Goal: Task Accomplishment & Management: Manage account settings

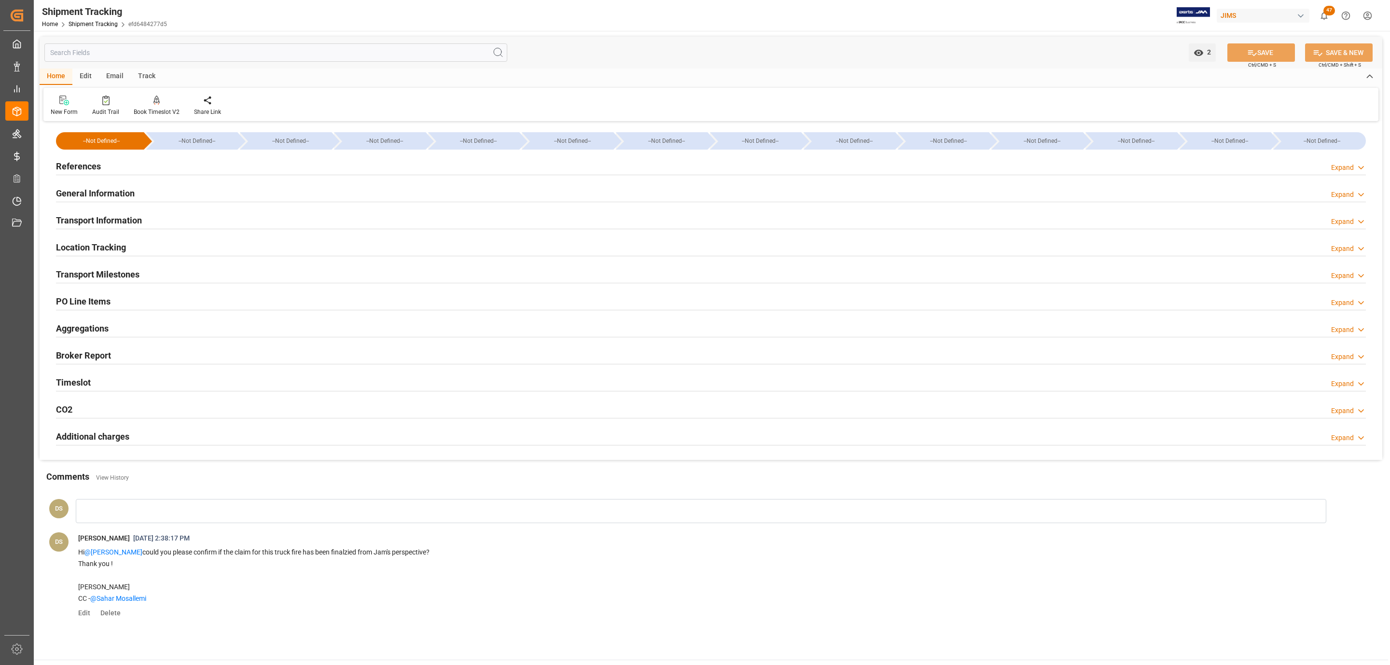
click at [182, 167] on div "References Expand" at bounding box center [711, 165] width 1310 height 18
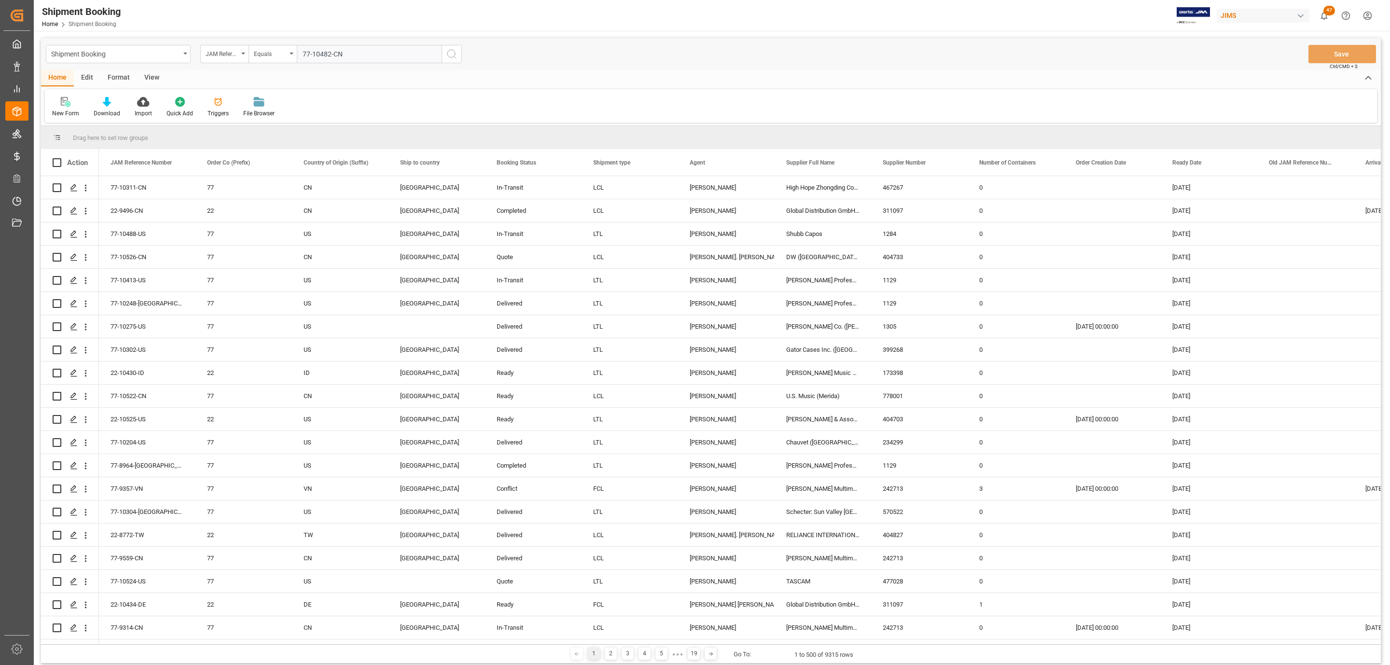
type input "77-10482-CN"
click at [457, 56] on icon "search button" at bounding box center [452, 54] width 12 height 12
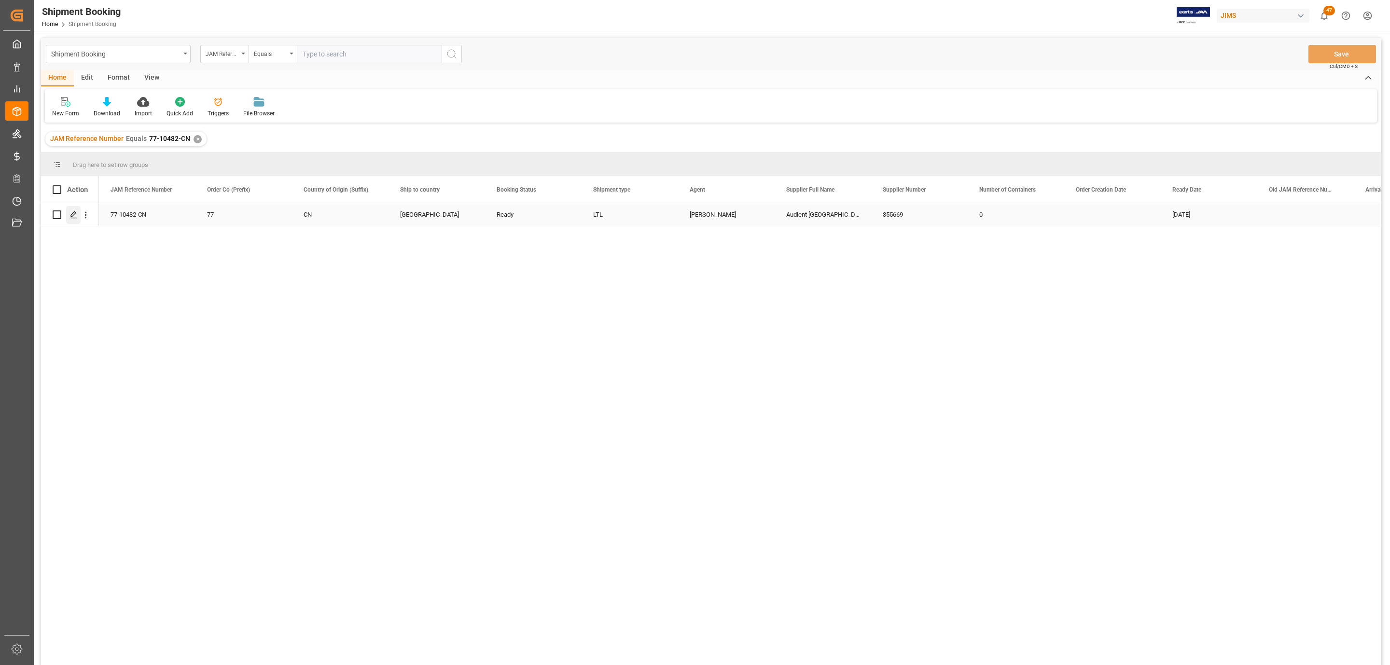
click at [71, 219] on icon "Press SPACE to select this row." at bounding box center [74, 215] width 8 height 8
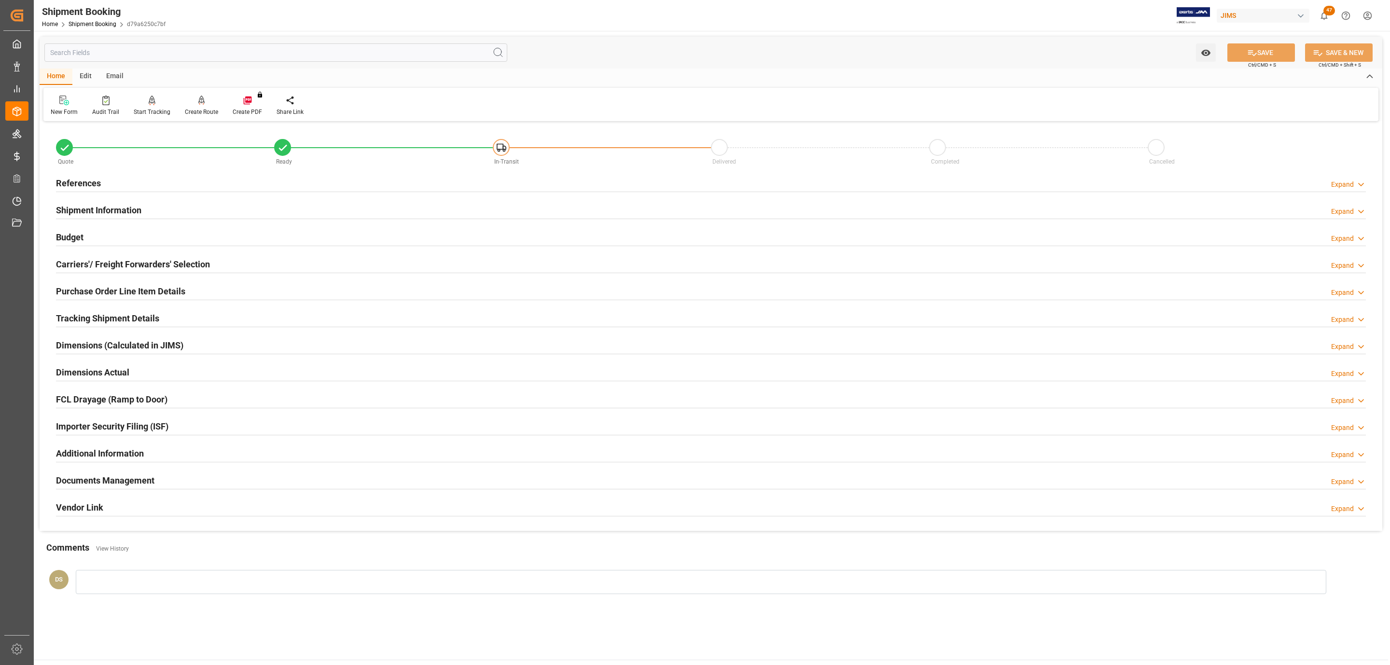
click at [197, 264] on h2 "Carriers'/ Freight Forwarders' Selection" at bounding box center [133, 264] width 154 height 13
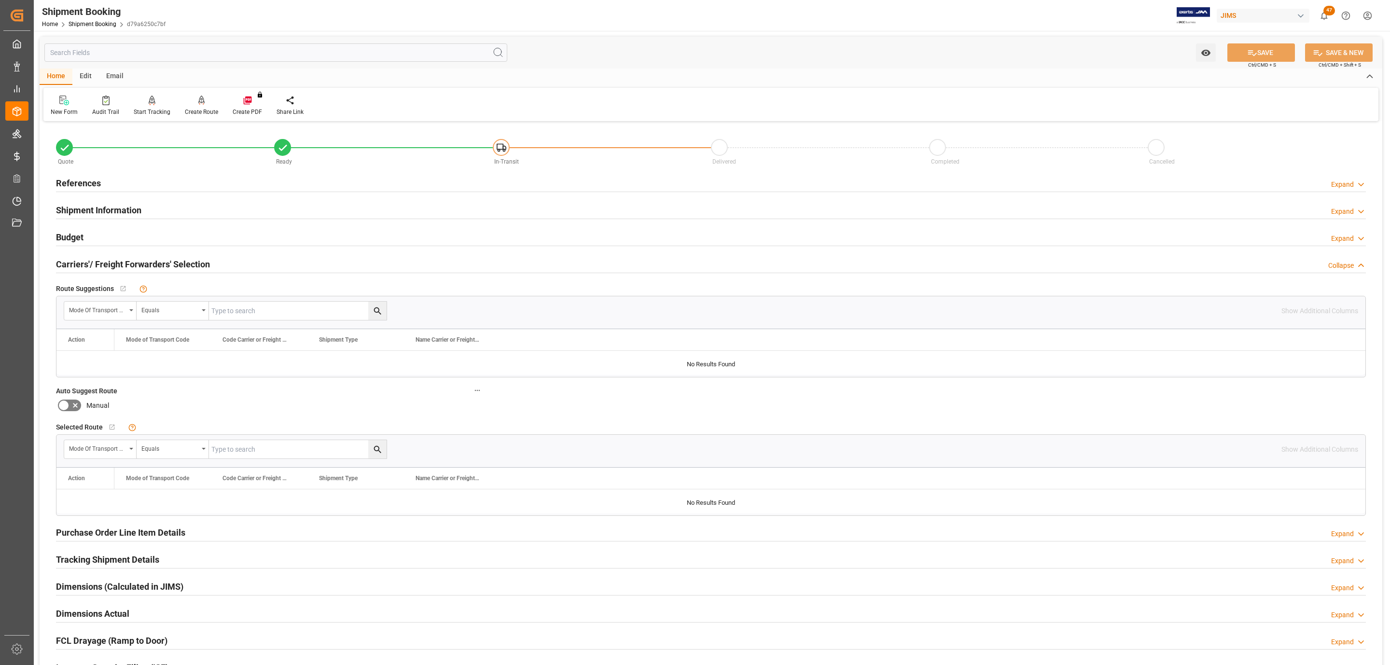
click at [108, 193] on div "References Expand" at bounding box center [711, 183] width 1324 height 27
click at [112, 179] on div "References Expand" at bounding box center [711, 182] width 1310 height 18
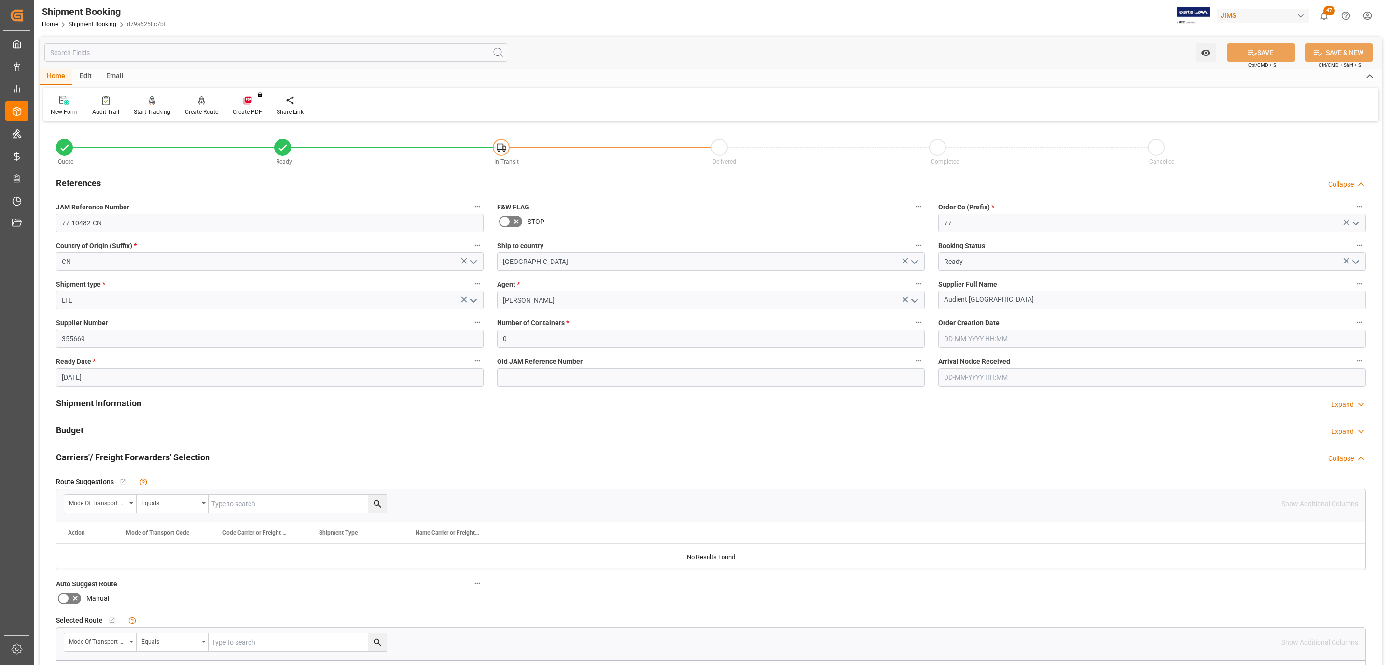
click at [112, 179] on div "References Collapse" at bounding box center [711, 182] width 1310 height 18
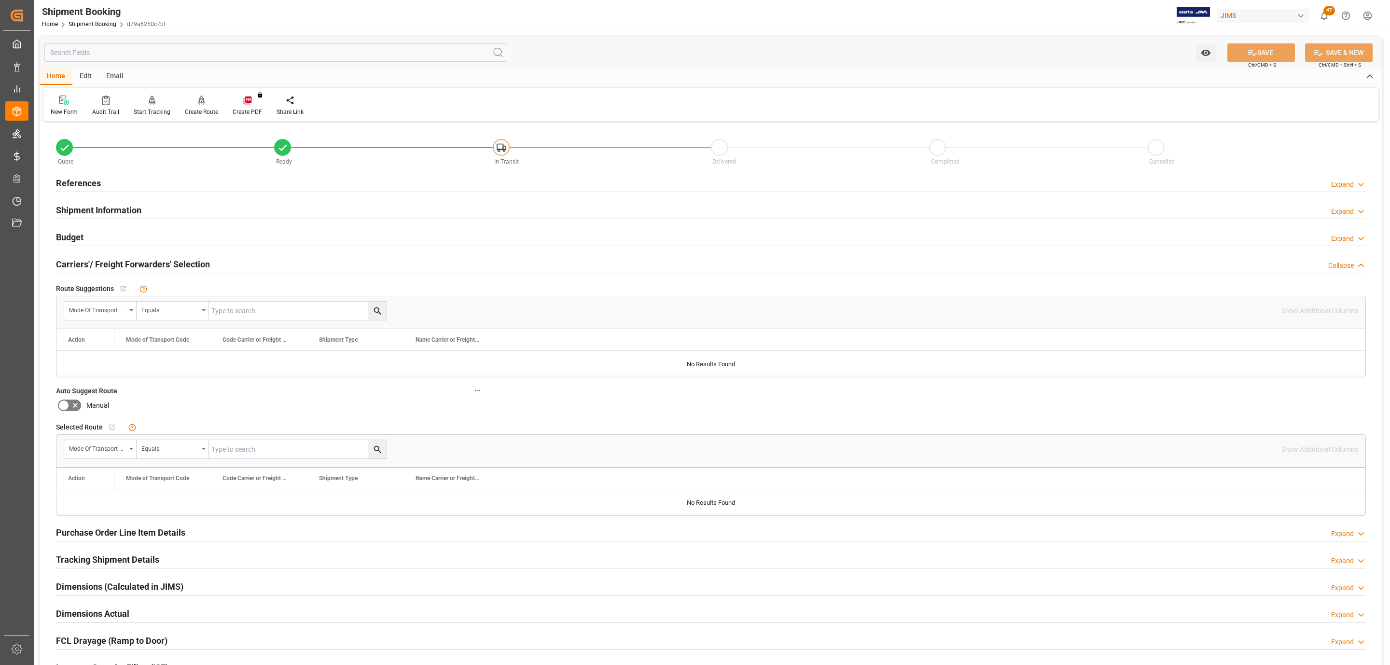
click at [89, 237] on div "Budget Expand" at bounding box center [711, 236] width 1310 height 18
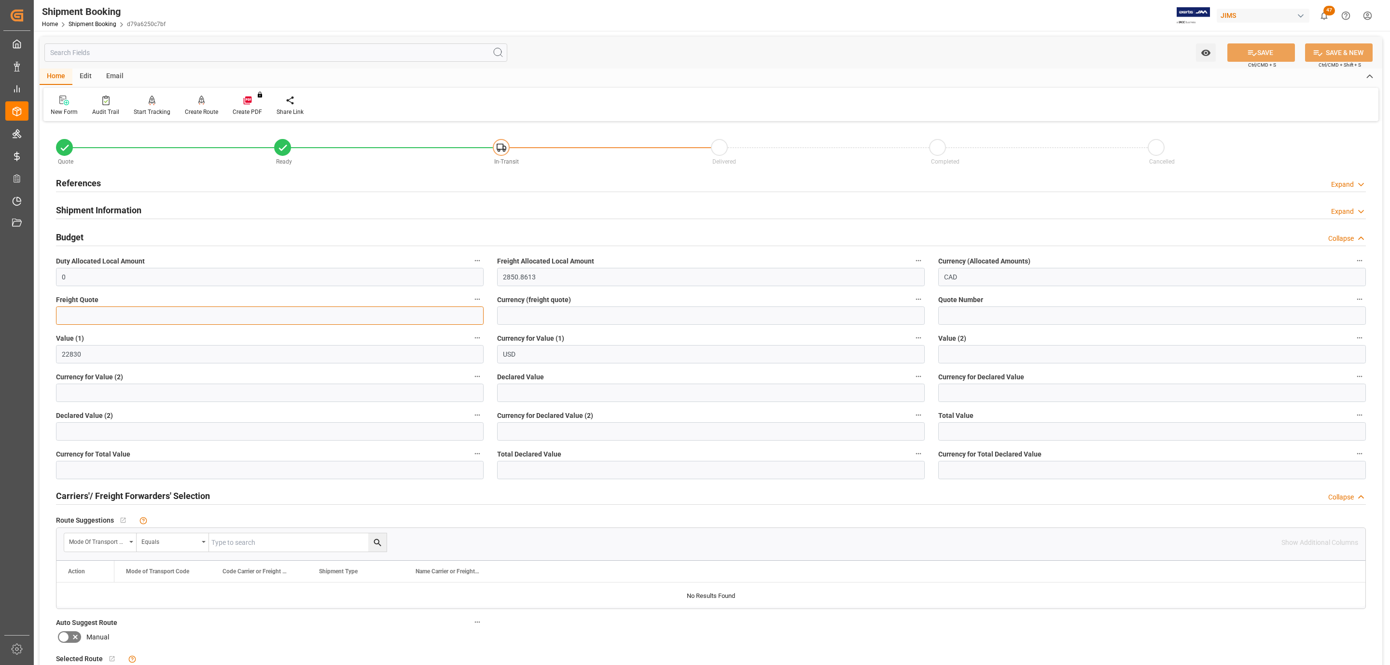
click at [107, 323] on input "text" at bounding box center [270, 316] width 428 height 18
type input "3000"
type input "USD"
click at [1264, 42] on div "Watch Option SAVE Ctrl/CMD + S SAVE & NEW Ctrl/CMD + Shift + S" at bounding box center [711, 53] width 1343 height 32
click at [1264, 45] on button "SAVE" at bounding box center [1262, 52] width 68 height 18
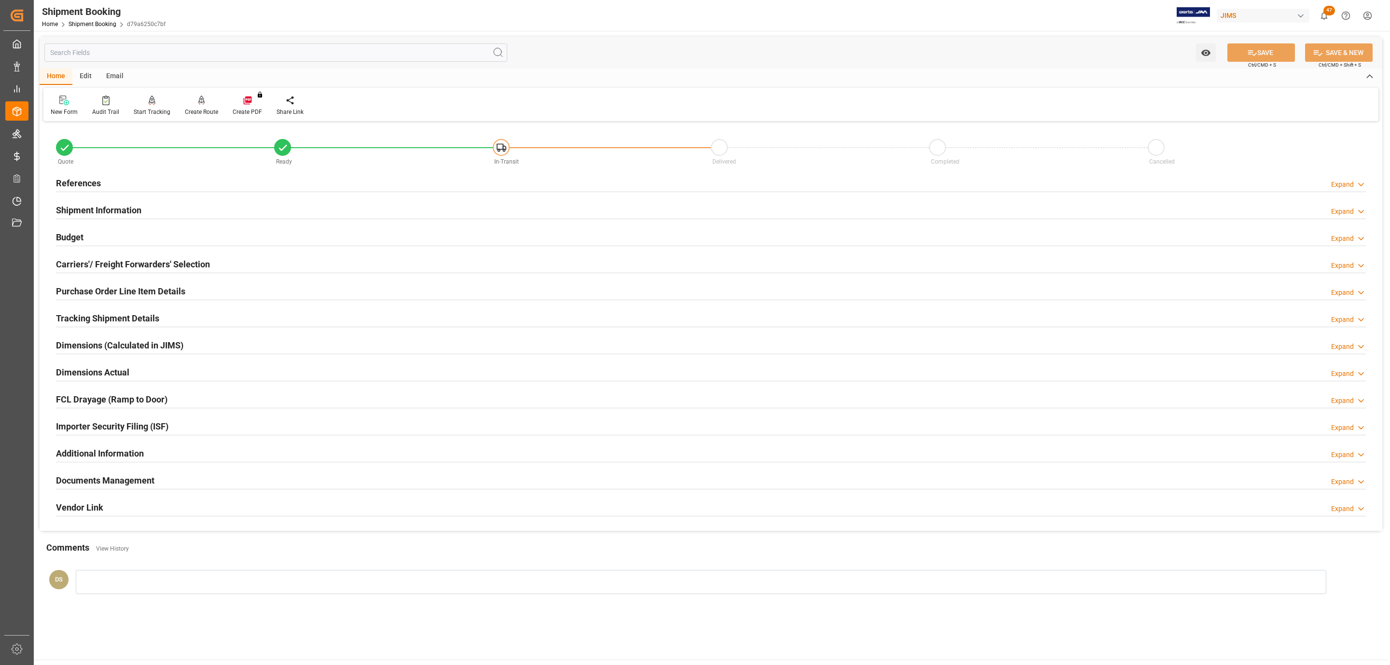
click at [125, 484] on h2 "Documents Management" at bounding box center [105, 480] width 98 height 13
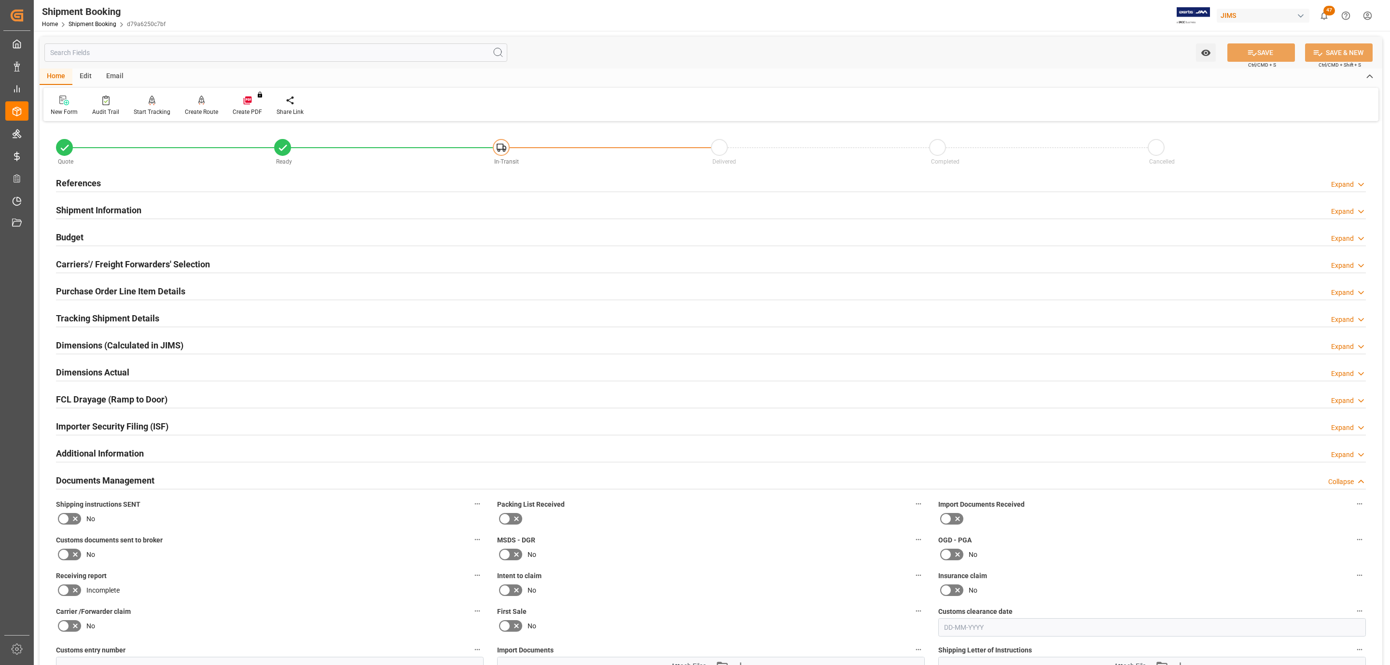
click at [110, 171] on div "References Expand" at bounding box center [711, 183] width 1324 height 27
click at [106, 180] on div "References Expand" at bounding box center [711, 182] width 1310 height 18
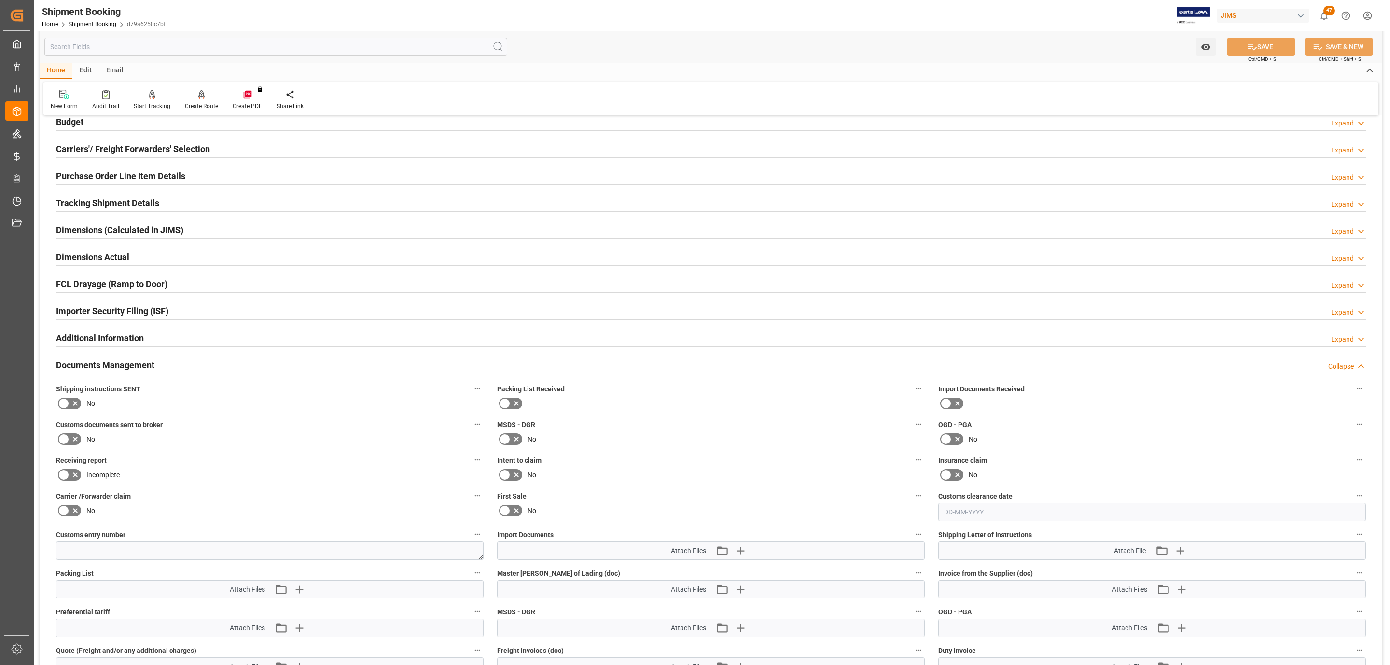
scroll to position [634, 0]
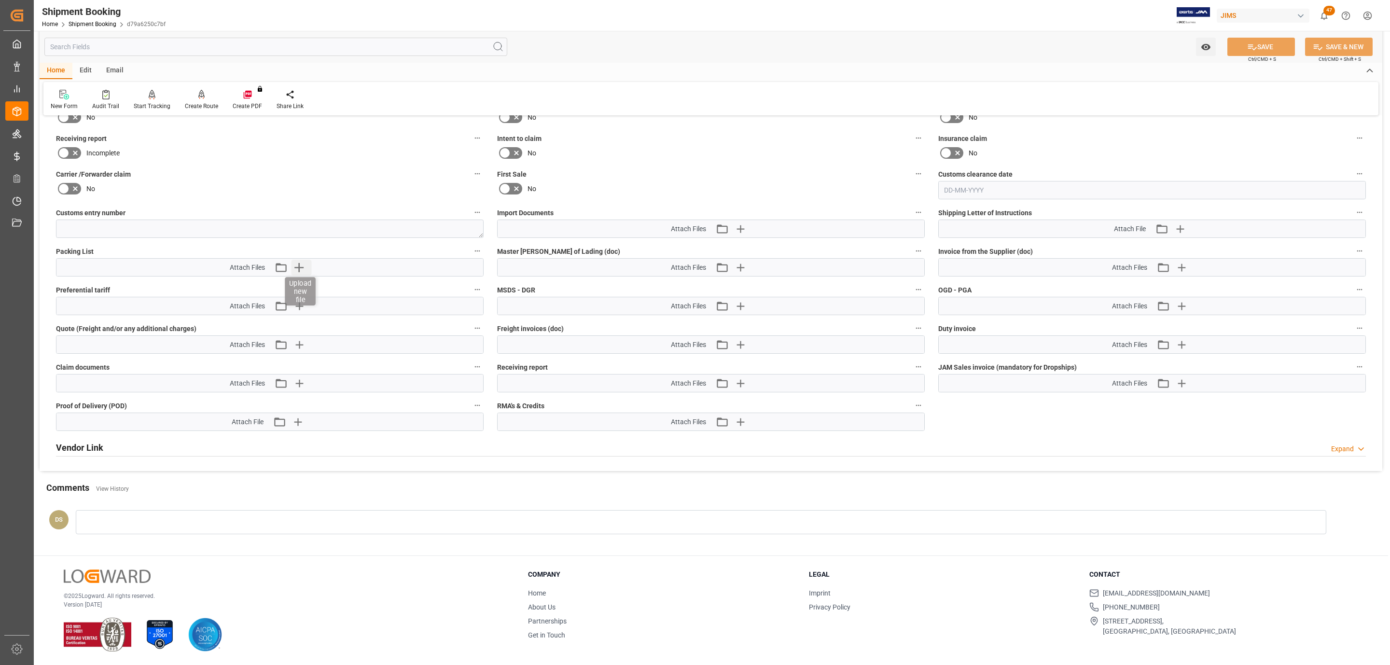
click at [300, 261] on icon "button" at bounding box center [299, 267] width 15 height 15
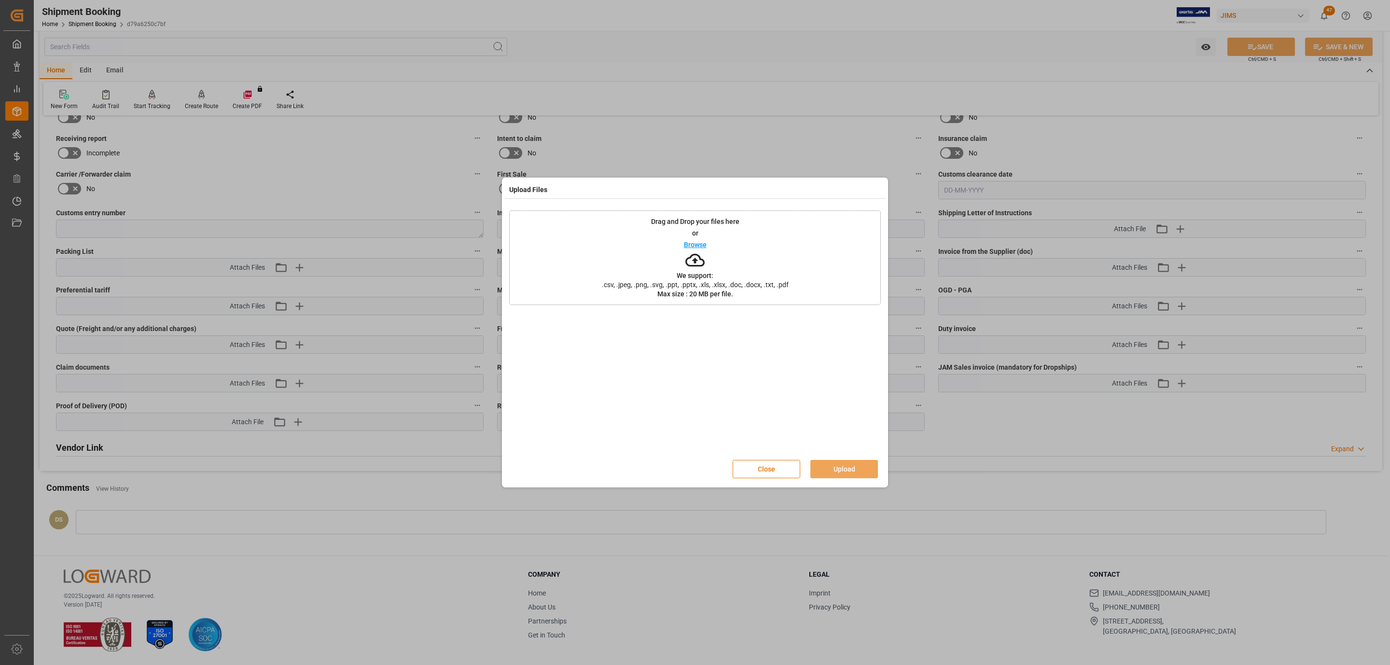
click at [755, 271] on div "Drag and Drop your files here or Browse We support: .csv, .jpeg, .png, .svg, .p…" at bounding box center [695, 257] width 372 height 95
click at [865, 470] on button "Upload" at bounding box center [845, 469] width 68 height 18
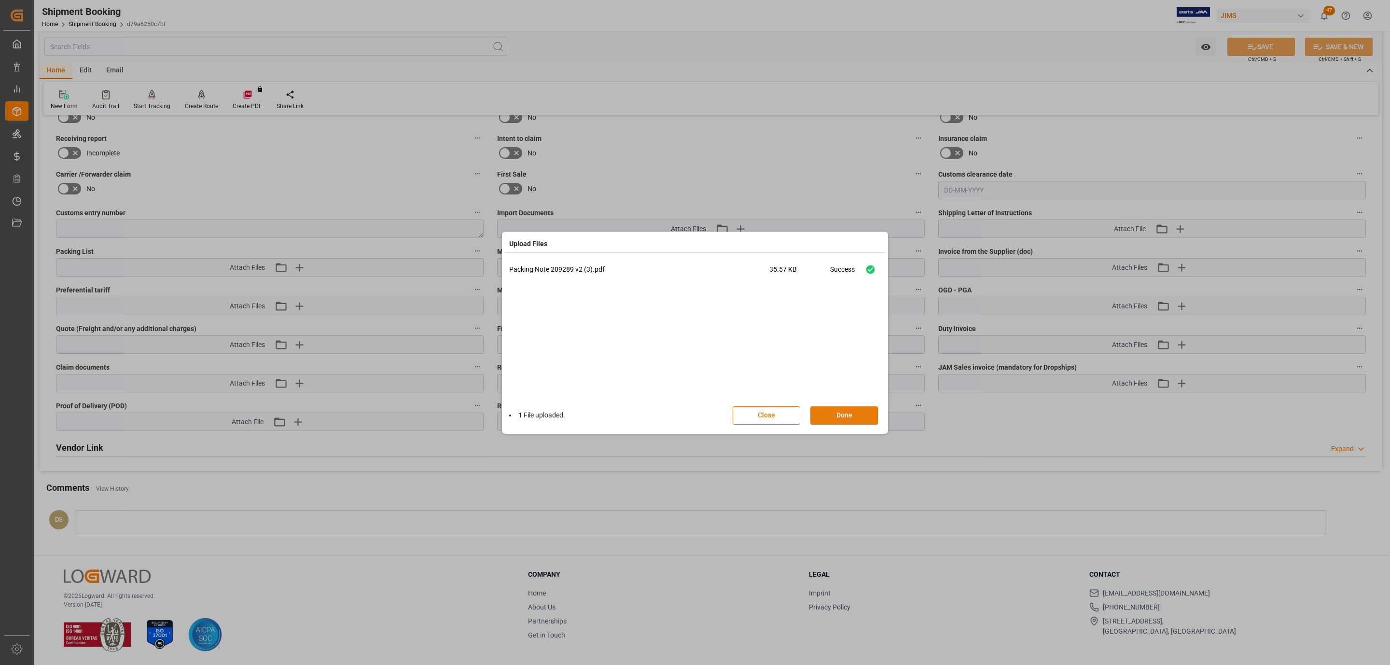
click at [827, 409] on button "Done" at bounding box center [845, 415] width 68 height 18
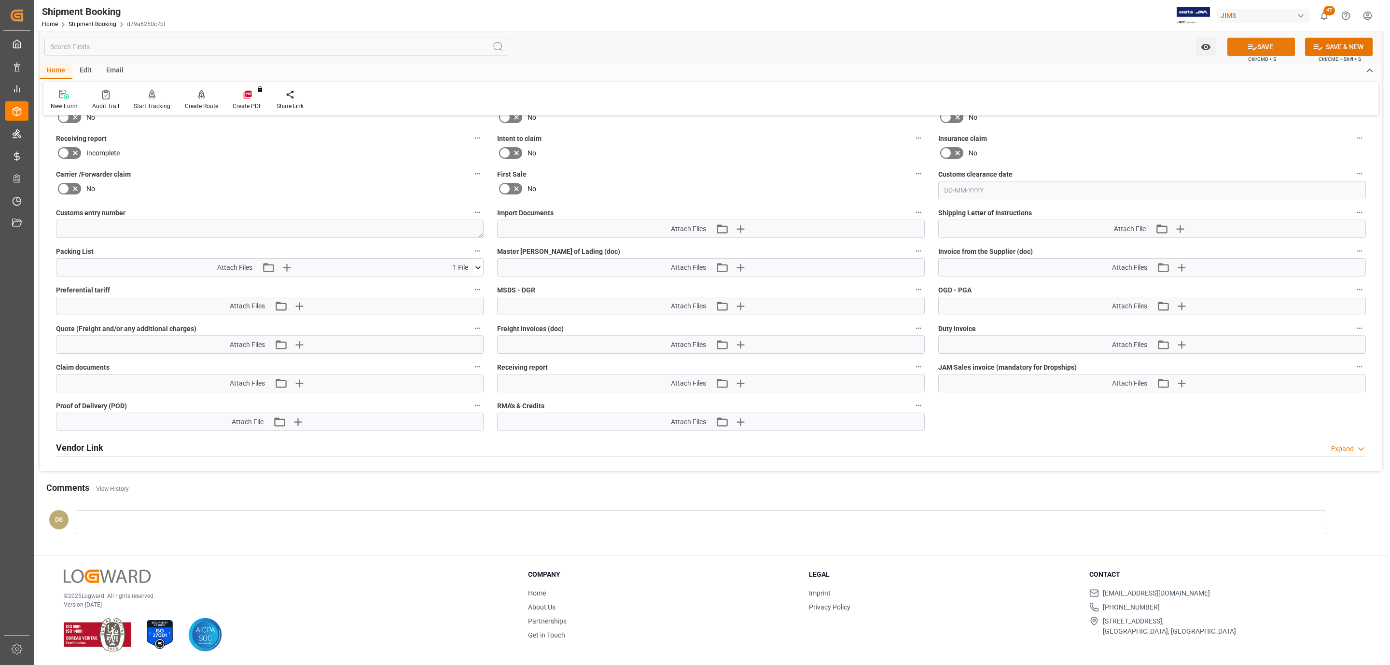
click at [1235, 51] on button "SAVE" at bounding box center [1262, 47] width 68 height 18
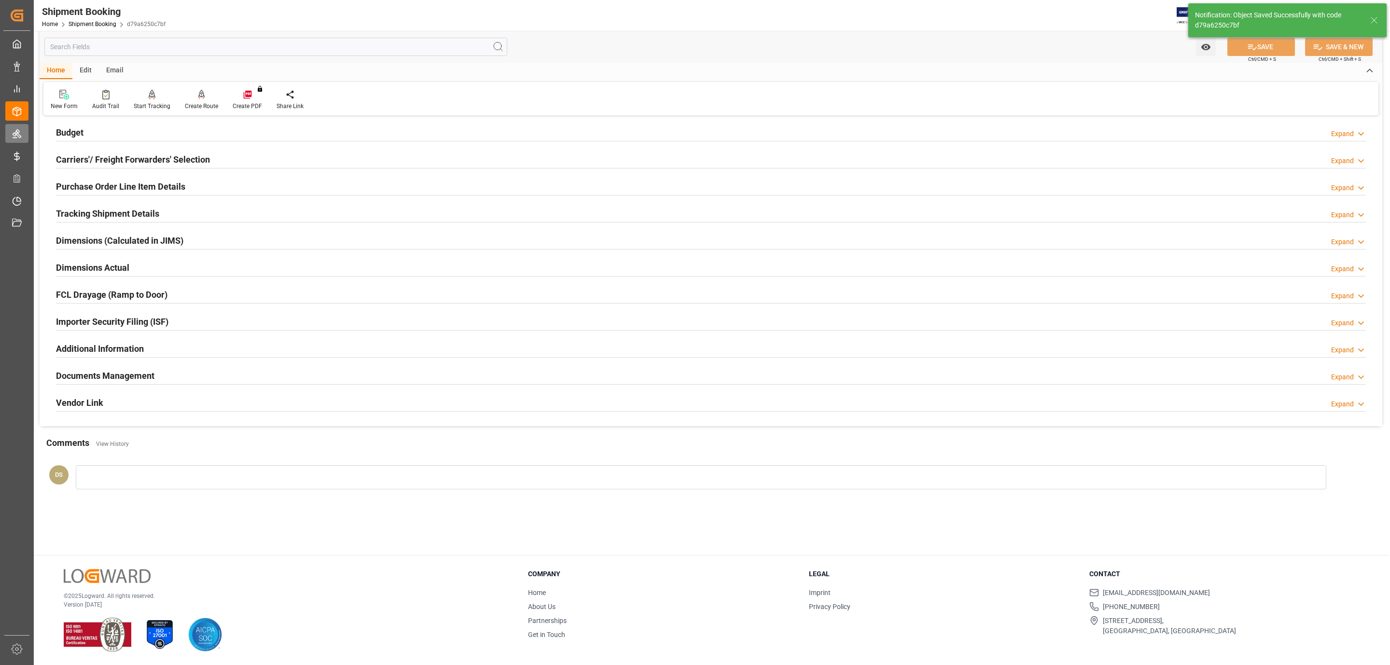
scroll to position [105, 0]
click at [177, 381] on div "Documents Management Expand" at bounding box center [711, 375] width 1310 height 18
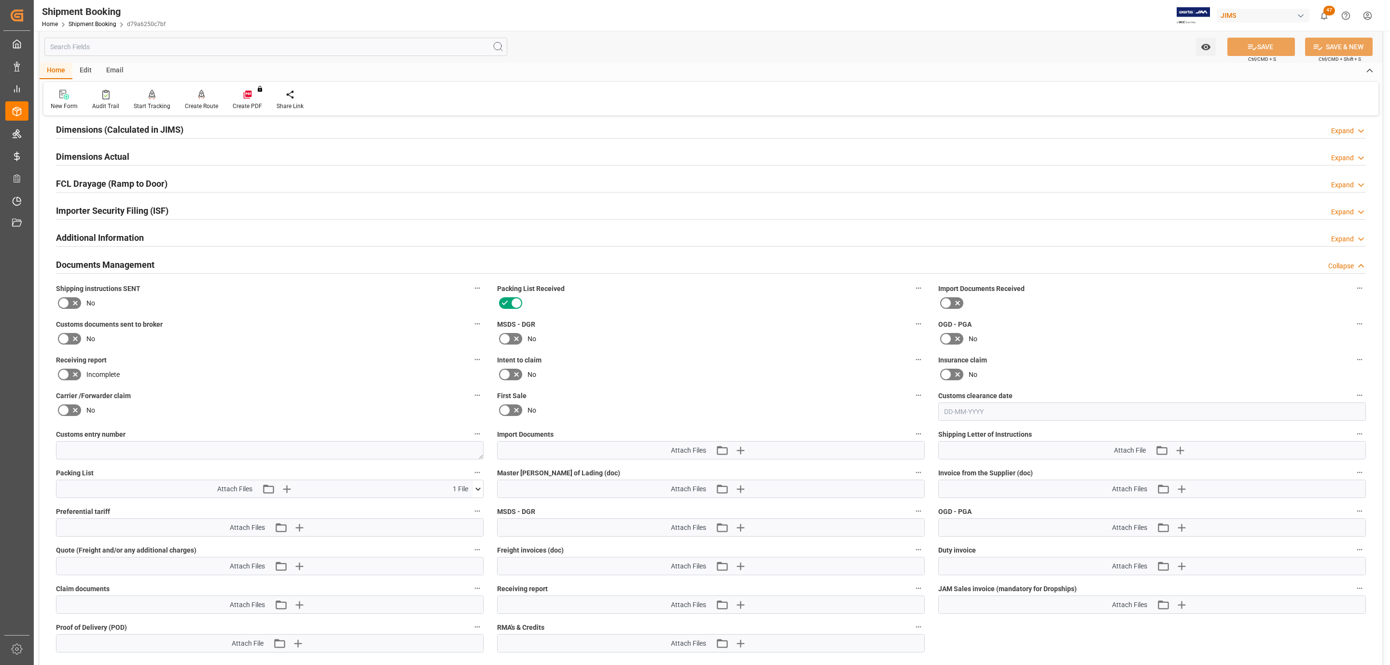
scroll to position [0, 0]
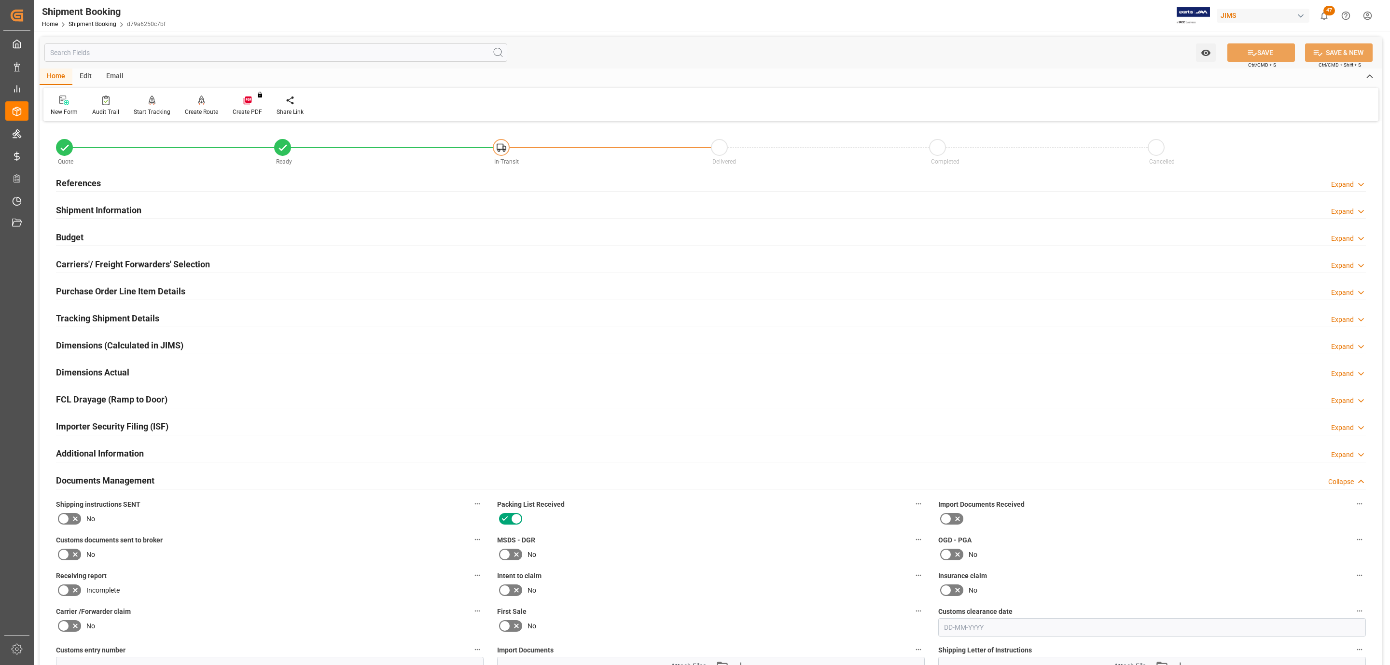
click at [161, 178] on div "References Expand" at bounding box center [711, 182] width 1310 height 18
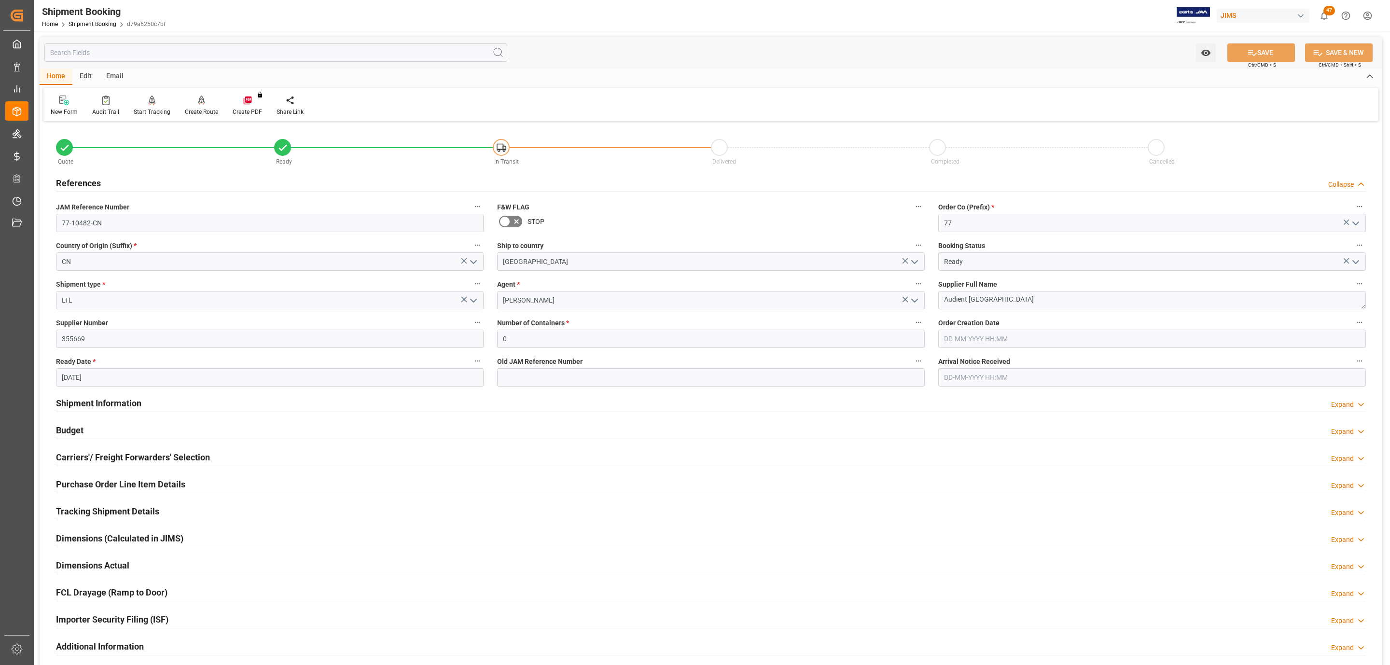
click at [161, 178] on div "References Collapse" at bounding box center [711, 182] width 1310 height 18
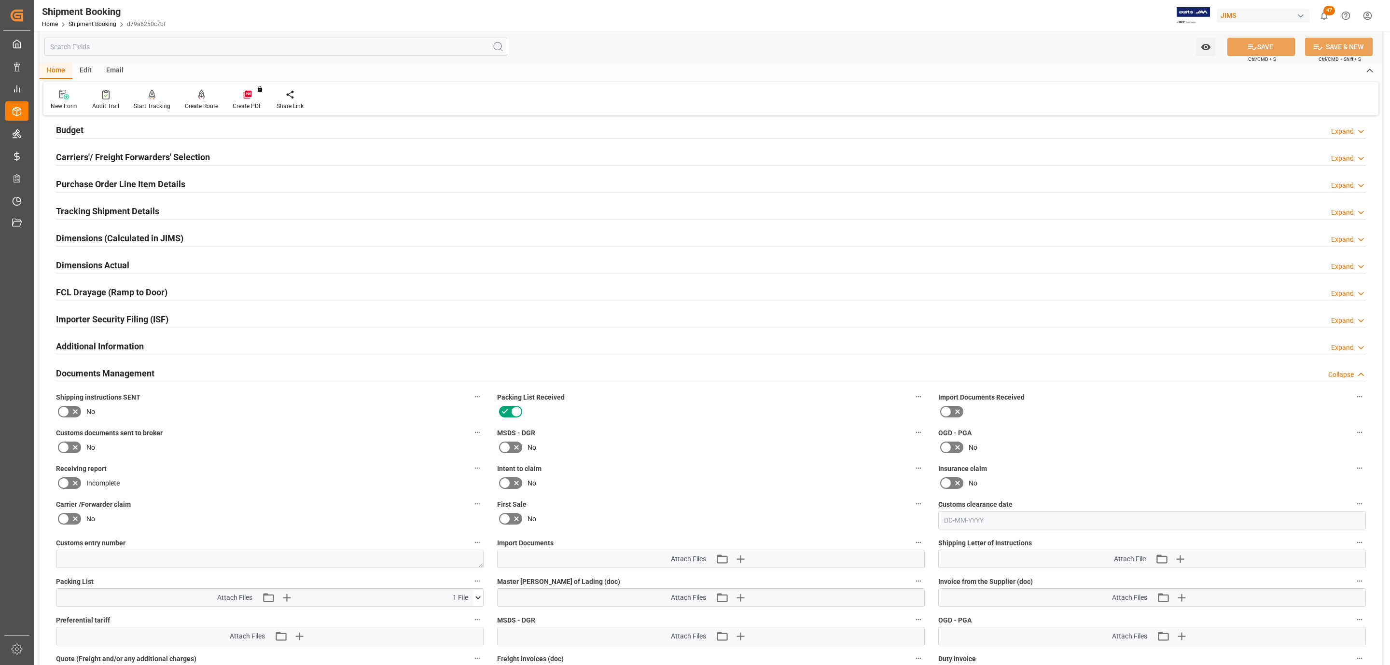
scroll to position [217, 0]
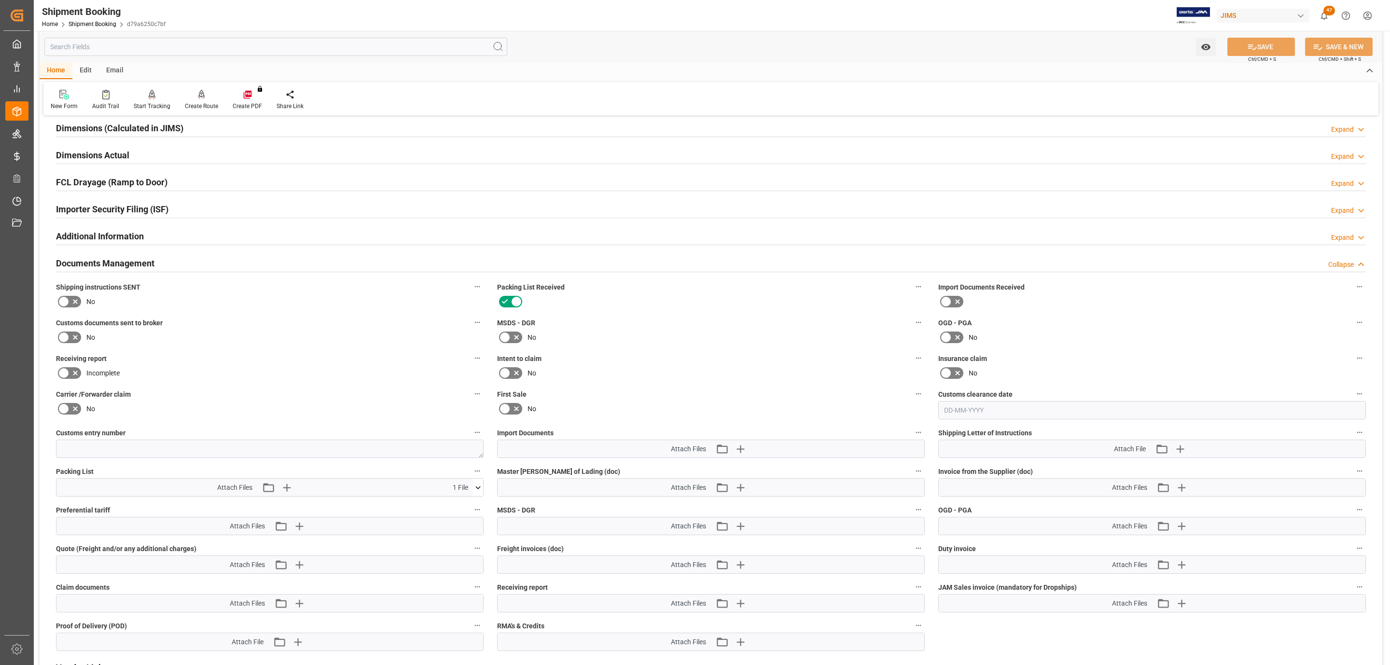
click at [74, 300] on icon at bounding box center [76, 302] width 12 height 12
click at [0, 0] on input "checkbox" at bounding box center [0, 0] width 0 height 0
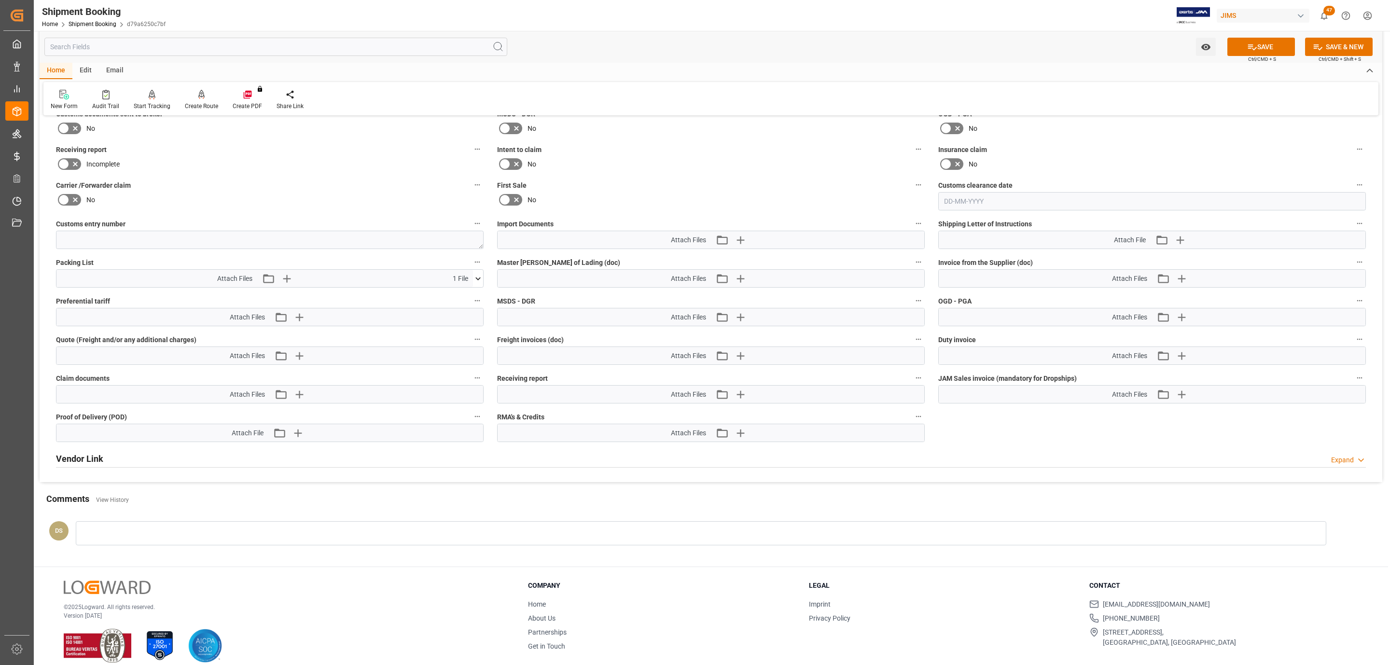
scroll to position [434, 0]
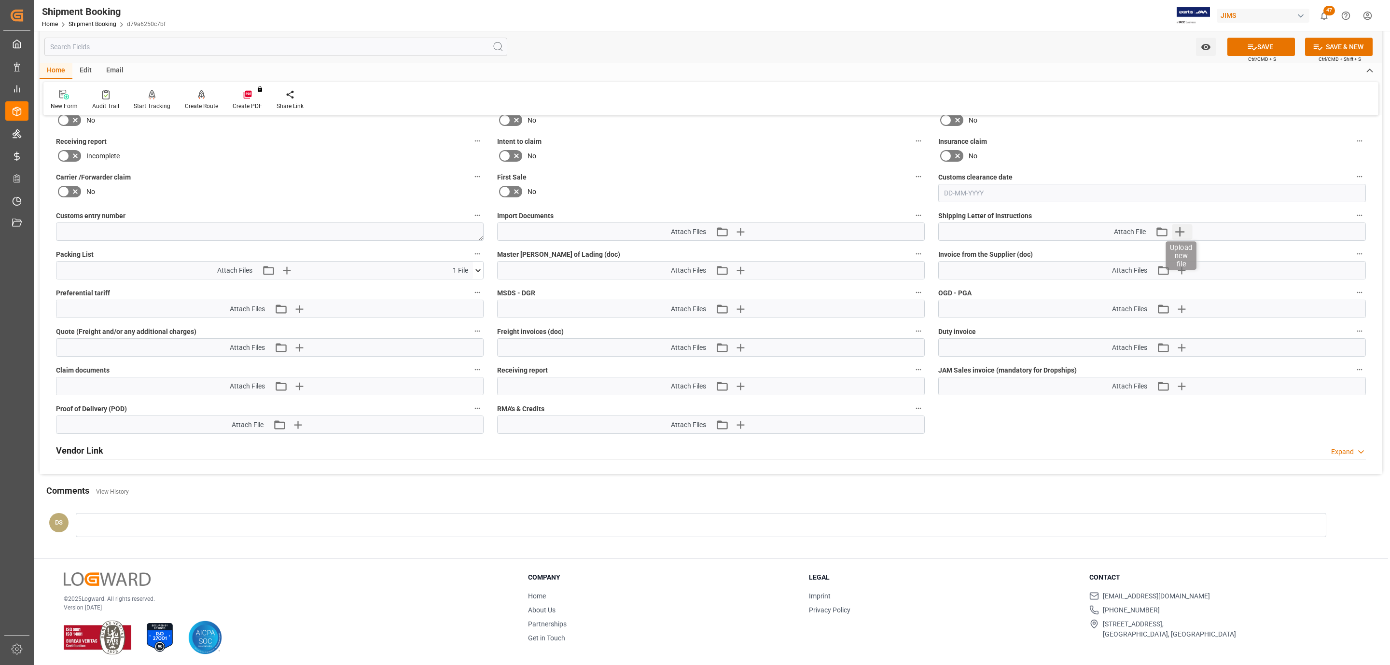
click at [1183, 233] on icon "button" at bounding box center [1179, 231] width 9 height 9
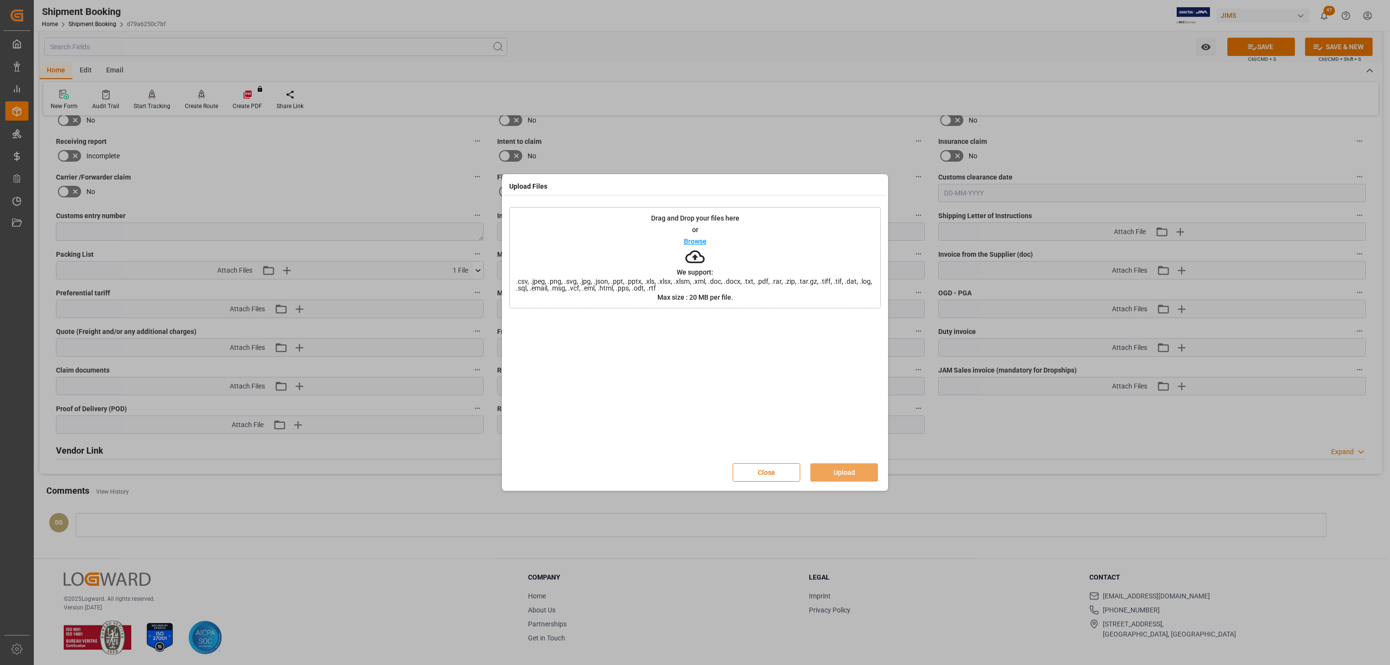
click at [704, 239] on p "Browse" at bounding box center [695, 241] width 23 height 7
click at [851, 478] on button "Upload" at bounding box center [845, 472] width 68 height 18
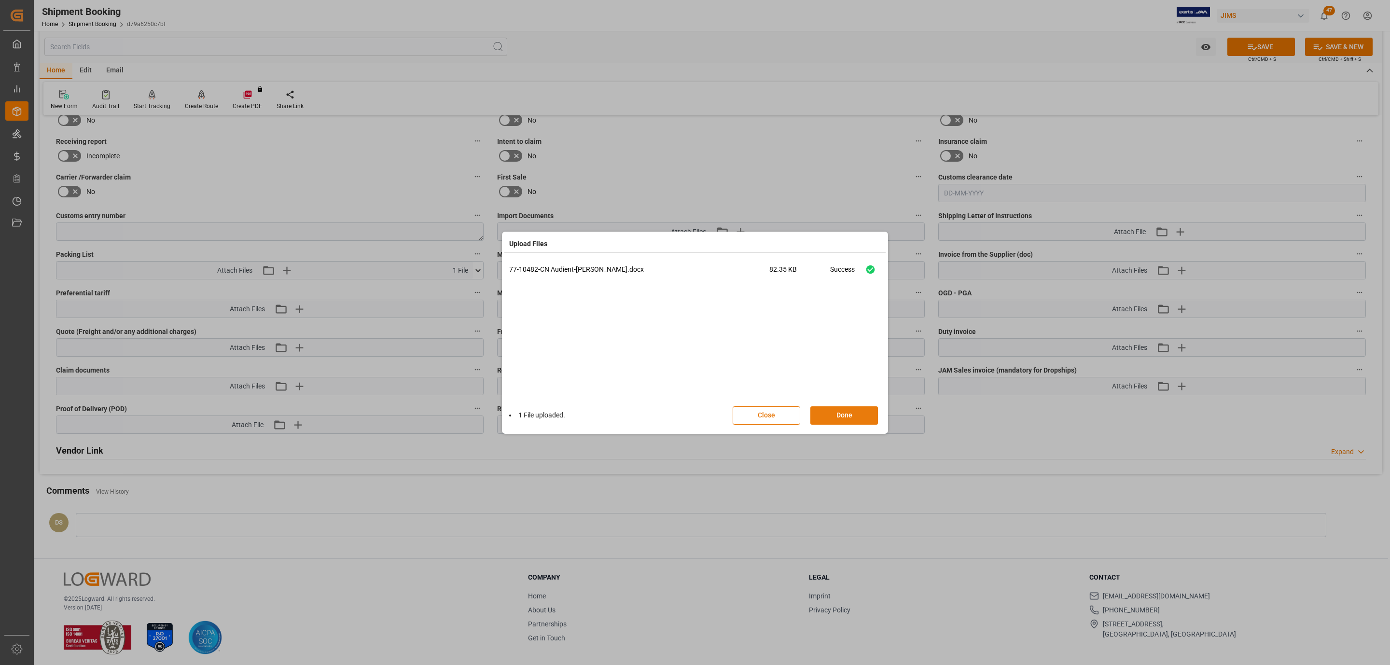
click at [844, 415] on button "Done" at bounding box center [845, 415] width 68 height 18
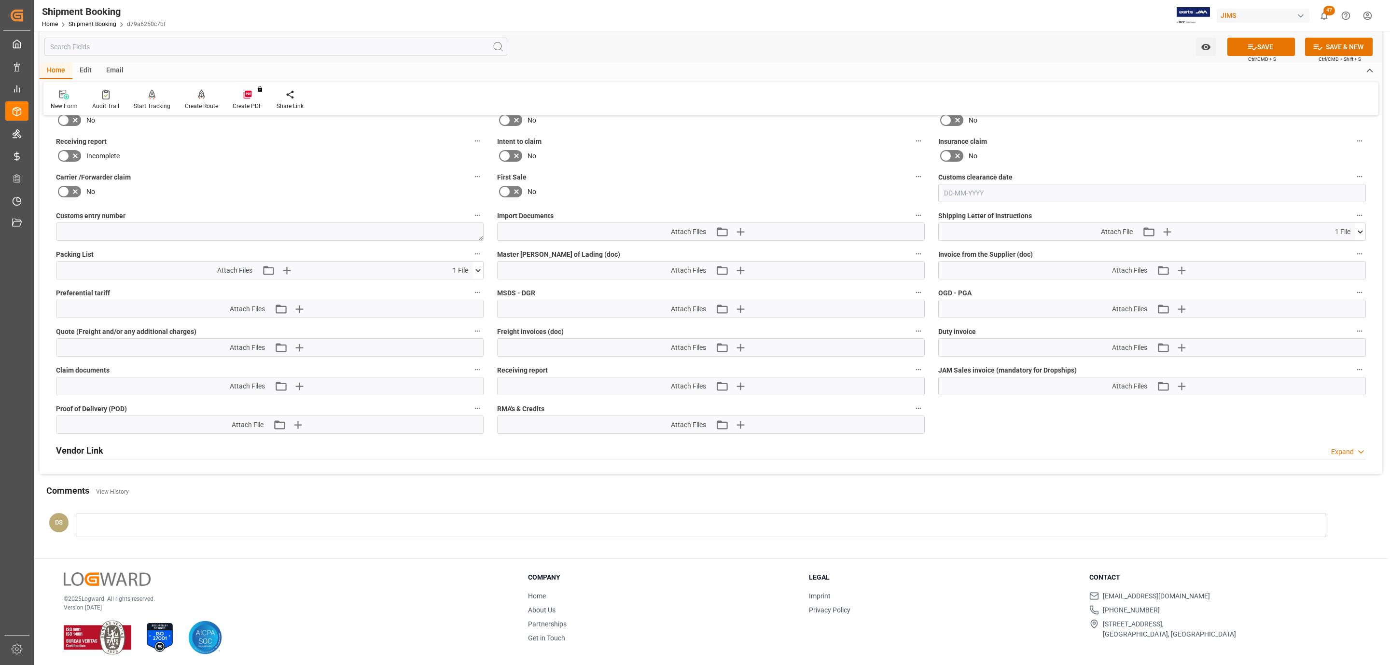
click at [1243, 34] on div "Watch Option SAVE Ctrl/CMD + S SAVE & NEW Ctrl/CMD + Shift + S" at bounding box center [711, 47] width 1343 height 32
click at [1243, 38] on button "SAVE" at bounding box center [1262, 47] width 68 height 18
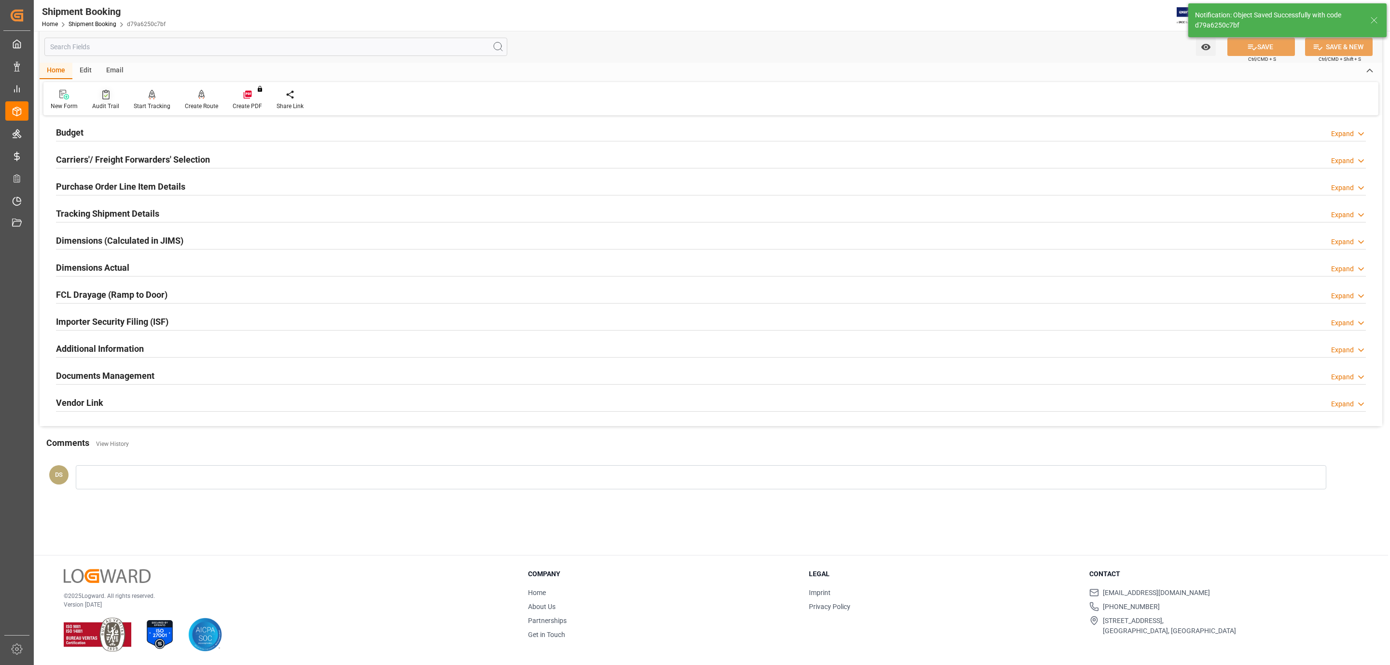
scroll to position [105, 0]
click at [119, 68] on div "Email" at bounding box center [115, 71] width 32 height 16
click at [71, 93] on div at bounding box center [65, 94] width 29 height 10
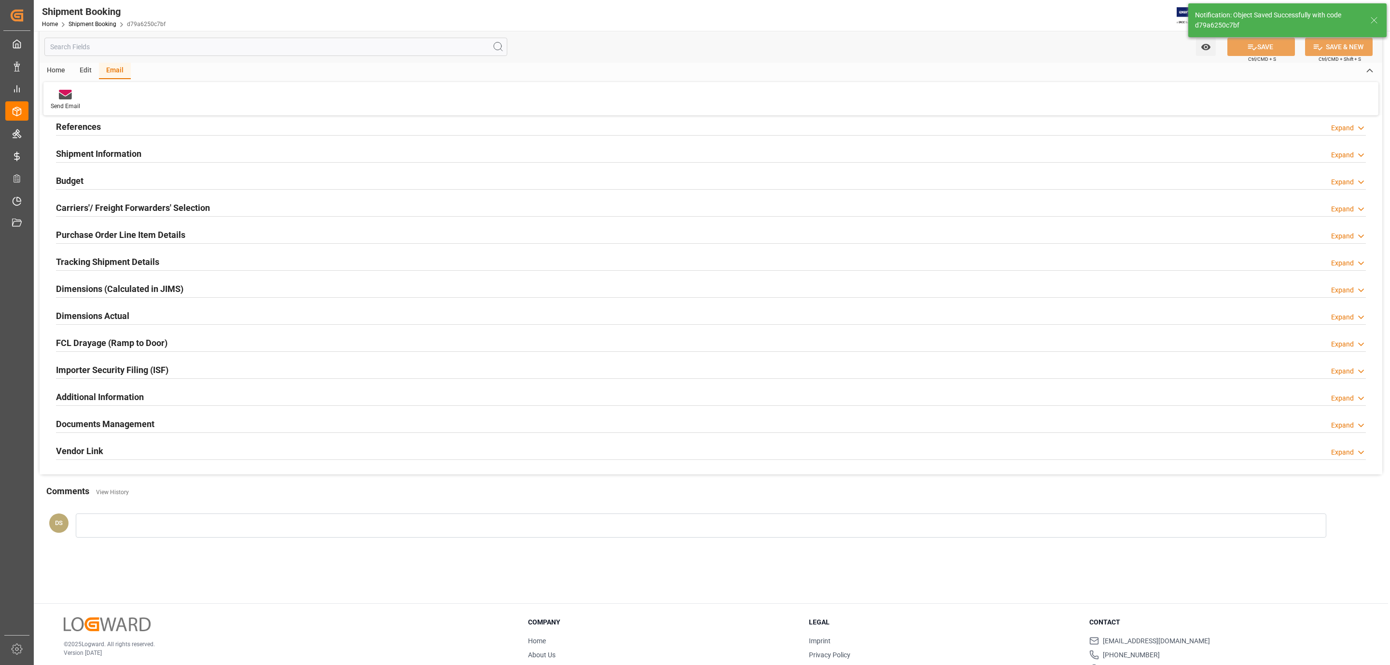
scroll to position [32, 0]
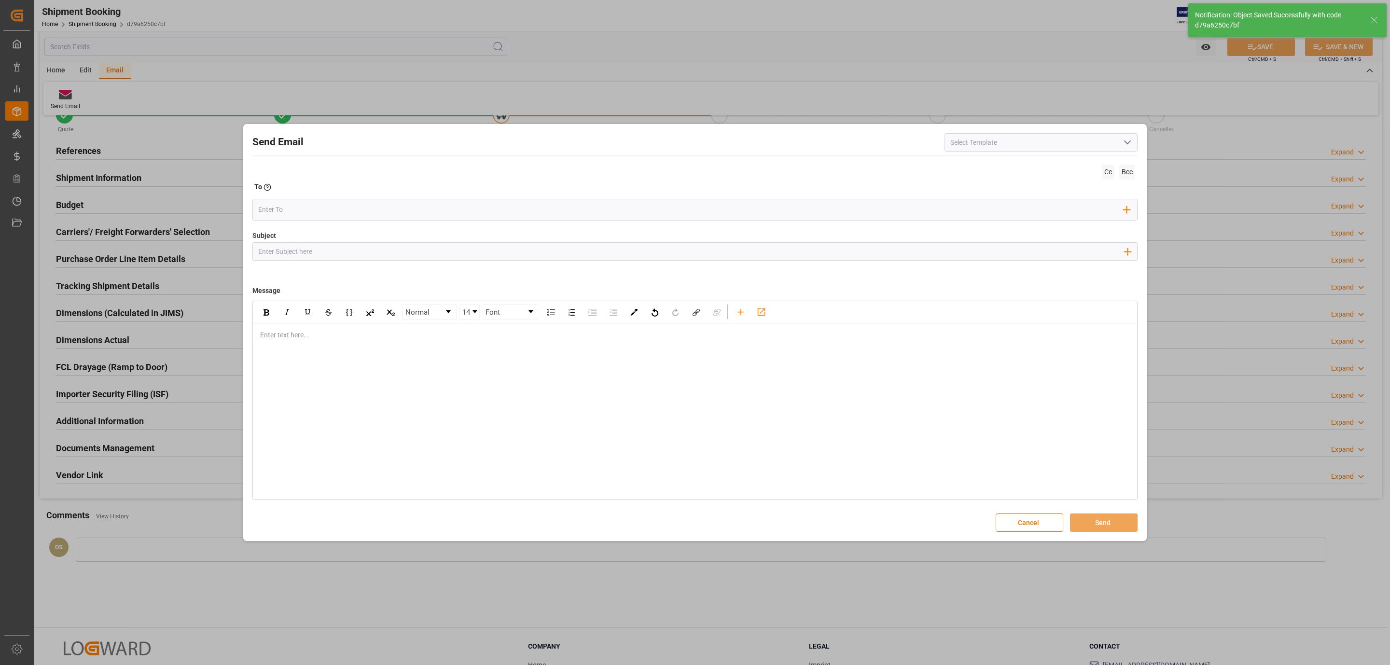
click at [1127, 145] on icon "open menu" at bounding box center [1128, 143] width 12 height 12
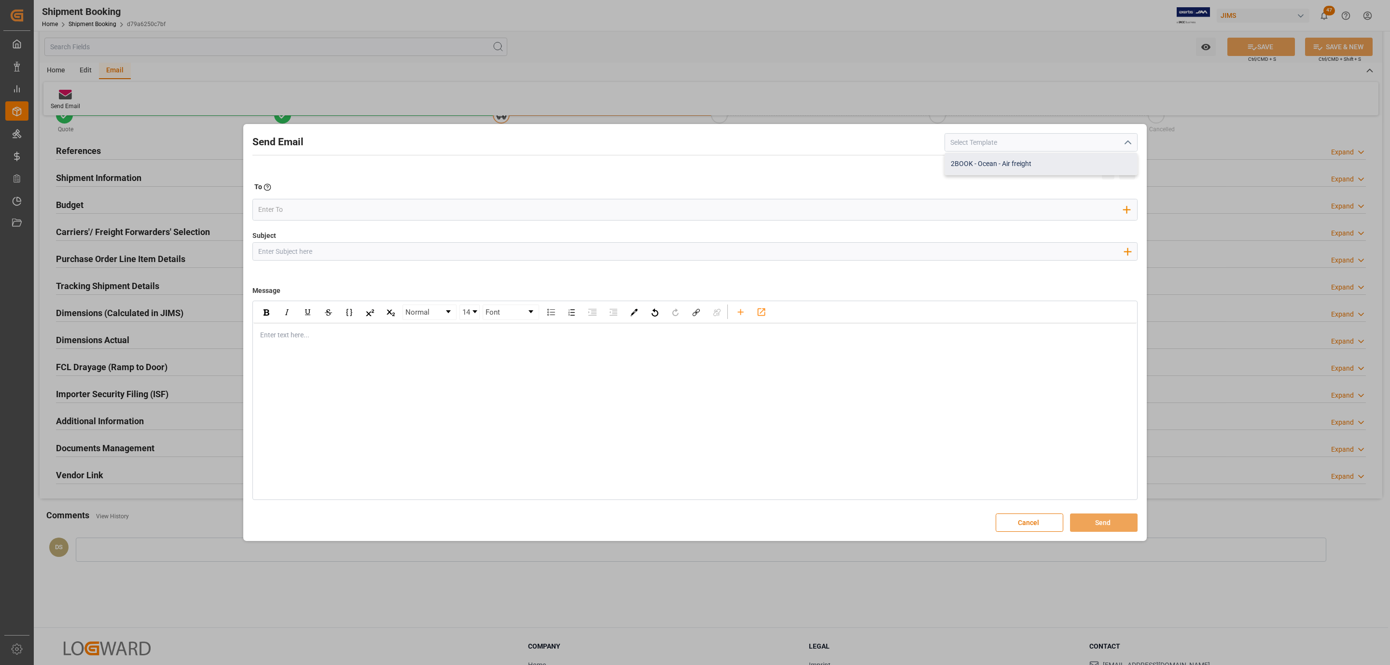
click at [1006, 161] on div "2BOOK - Ocean - Air freight" at bounding box center [1041, 164] width 192 height 22
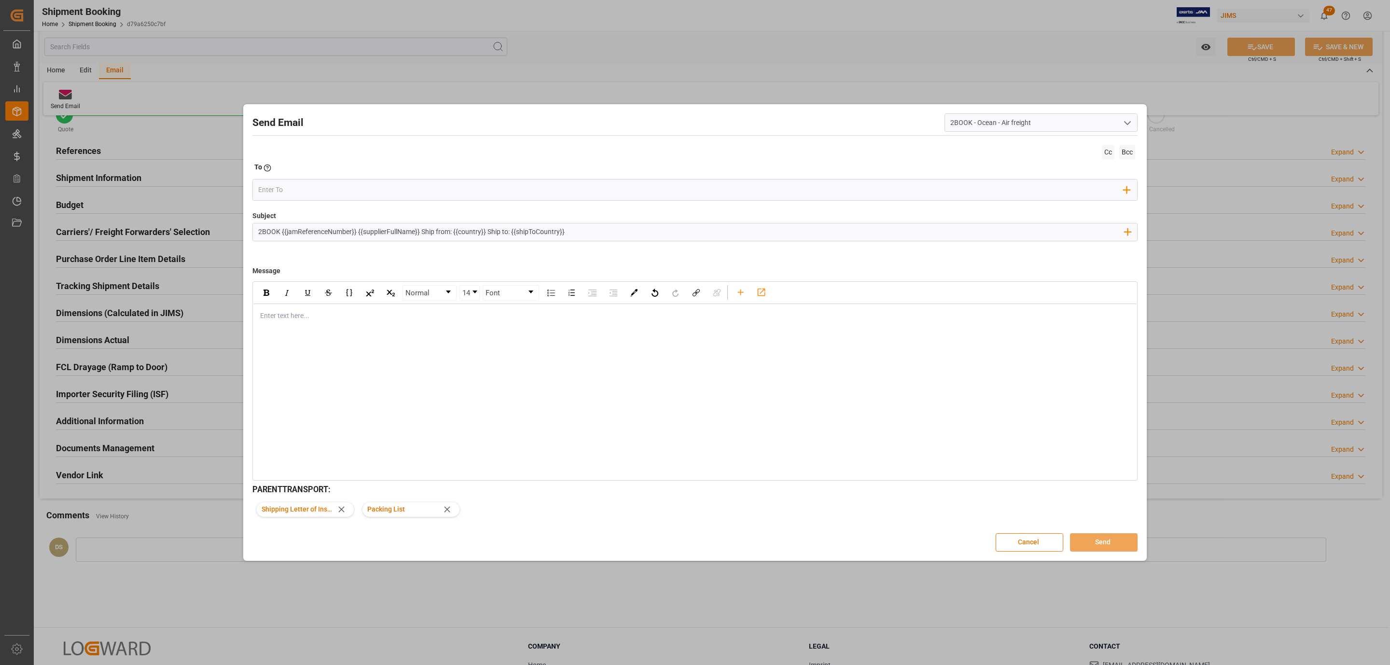
type input "2BOOK - Ocean - Air freight"
type input "2BOOK {{jamReferenceNumber}} {{supplierFullName}} Ship from: {{country}} Ship t…"
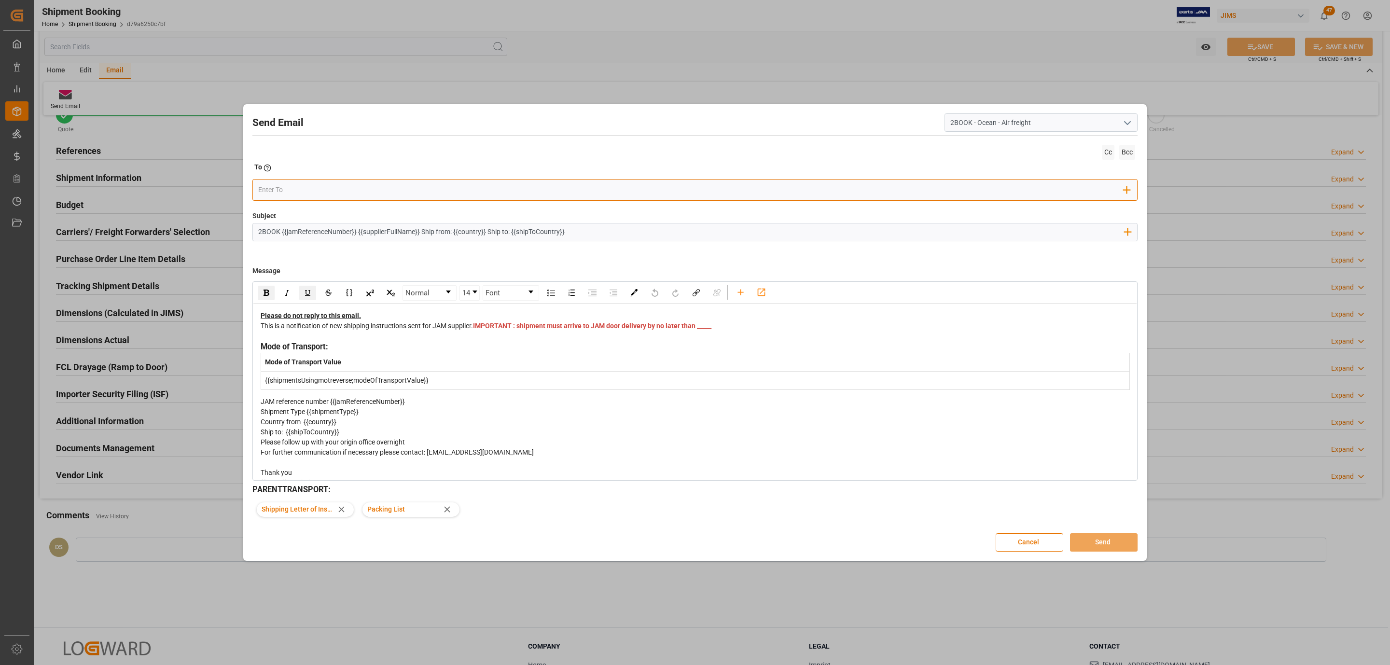
click at [268, 193] on input "email" at bounding box center [691, 190] width 866 height 14
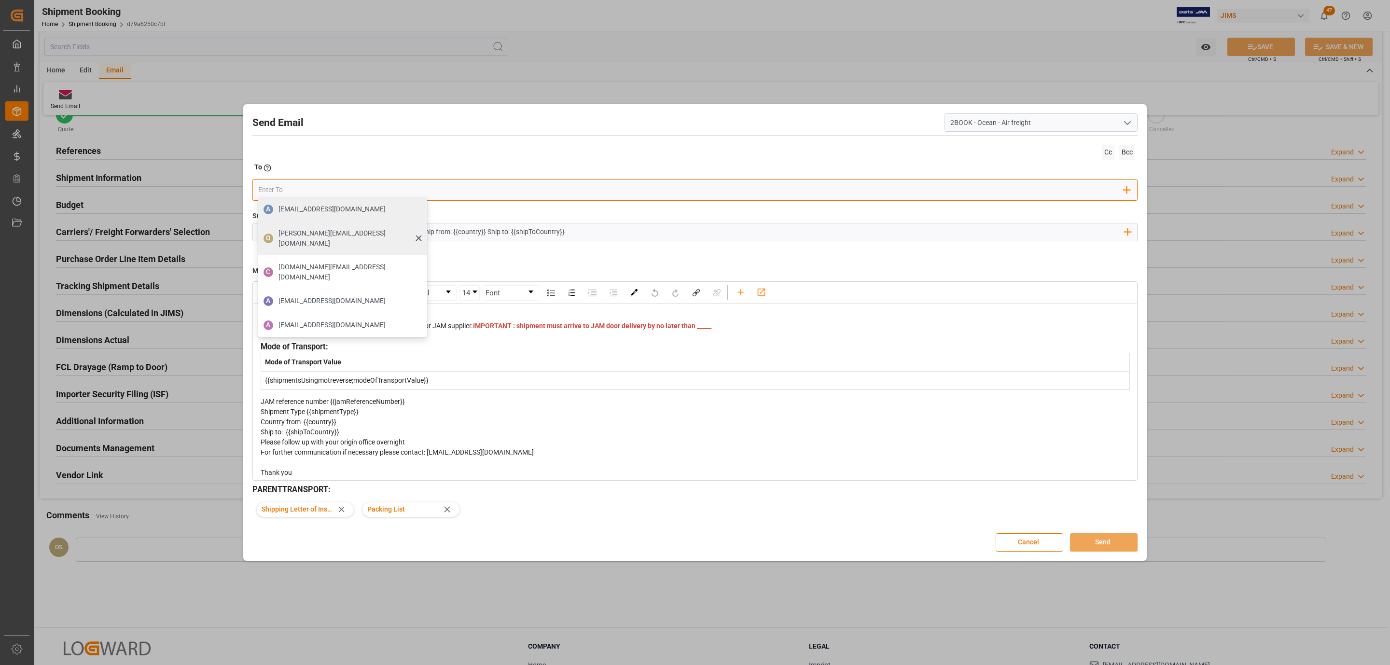
type input "dsv"
click at [303, 205] on span "crystal.wei@ca.dsv.com" at bounding box center [332, 209] width 107 height 10
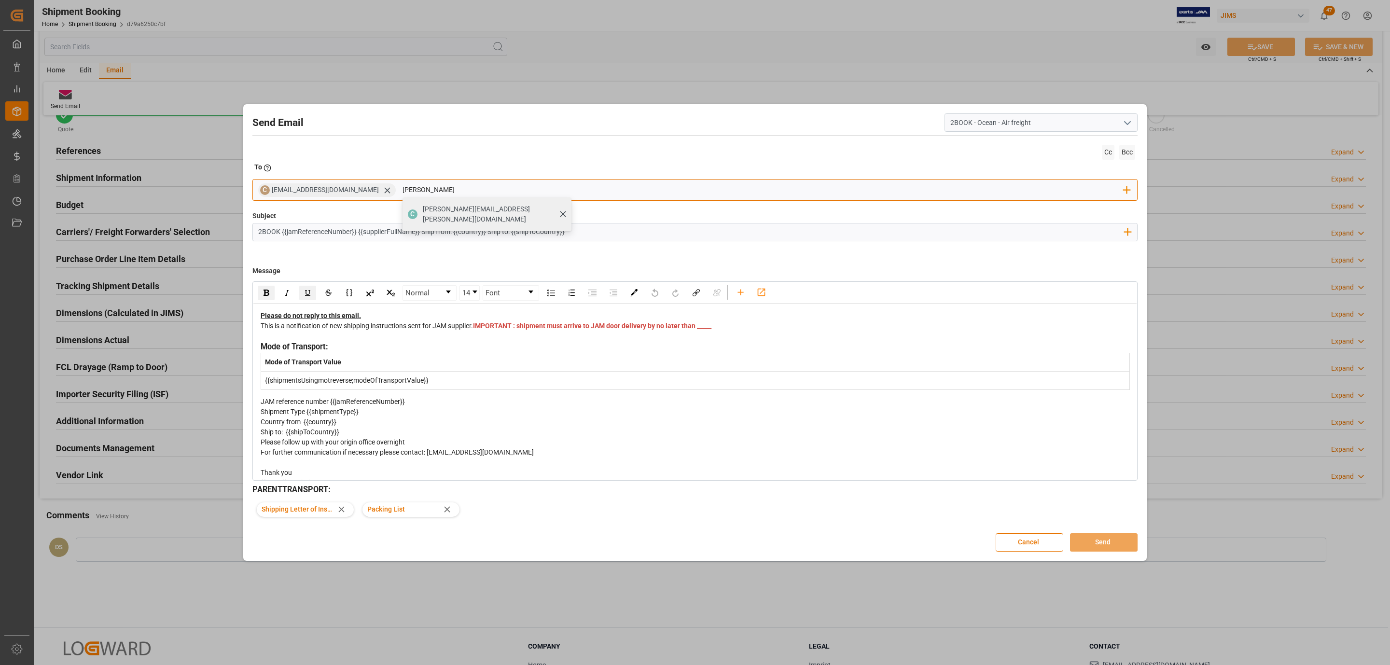
type input "cindy"
click at [420, 203] on div "cindy.armstrong@dsv.com" at bounding box center [494, 214] width 149 height 27
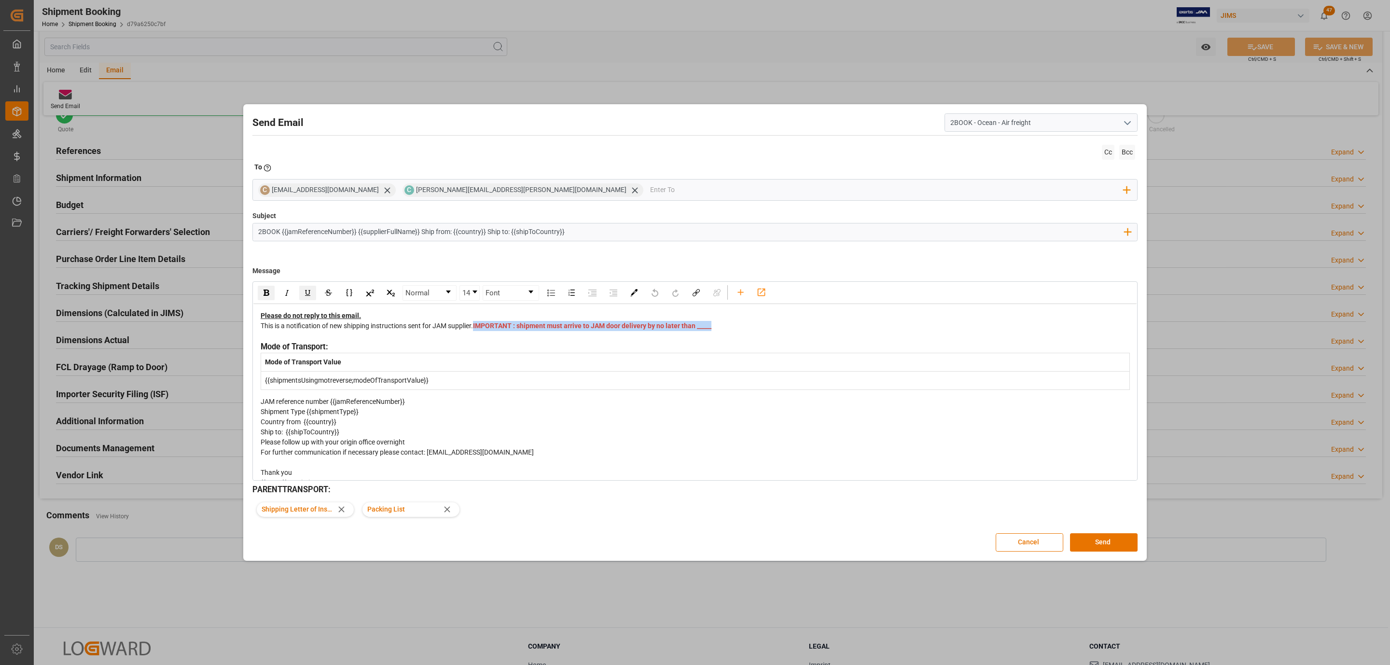
drag, startPoint x: 507, startPoint y: 339, endPoint x: 261, endPoint y: 337, distance: 246.2
click at [261, 337] on div "This is a notification of new shipping instructions sent for JAM supplier. IMPO…" at bounding box center [695, 331] width 869 height 20
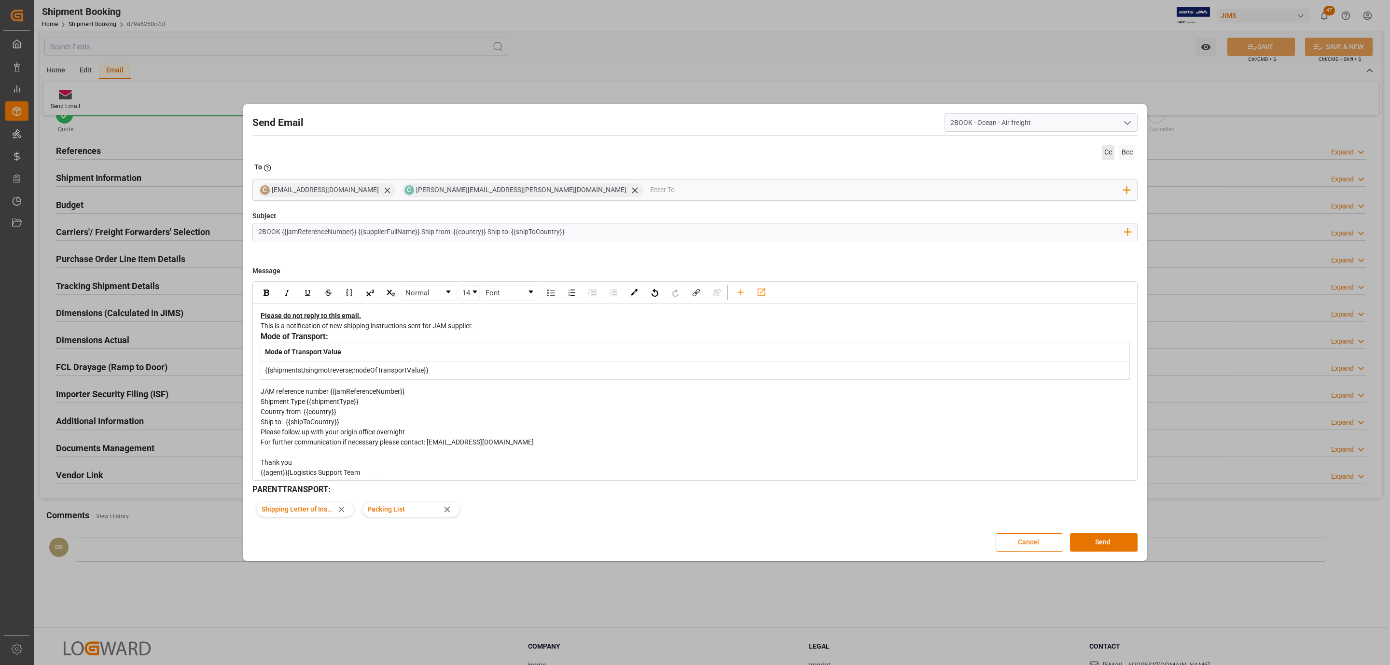
click at [1106, 151] on span "Cc" at bounding box center [1108, 152] width 13 height 15
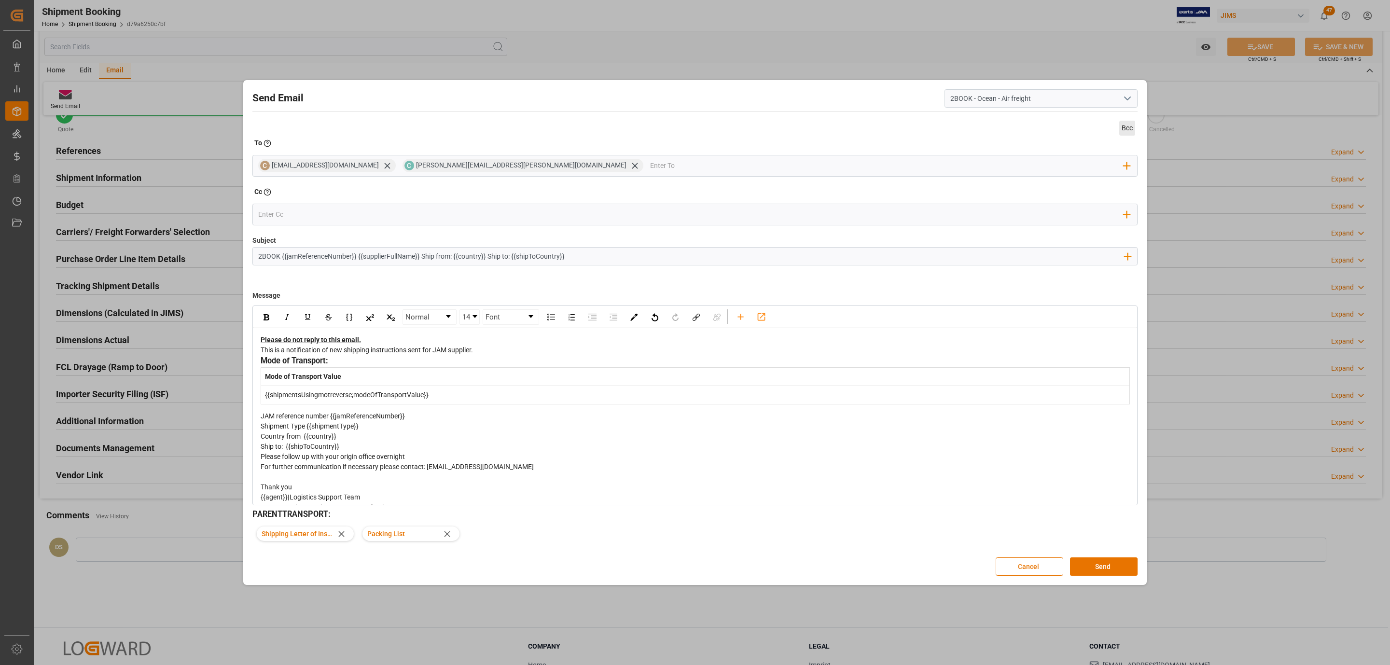
click at [1124, 128] on span "Bcc" at bounding box center [1127, 128] width 16 height 15
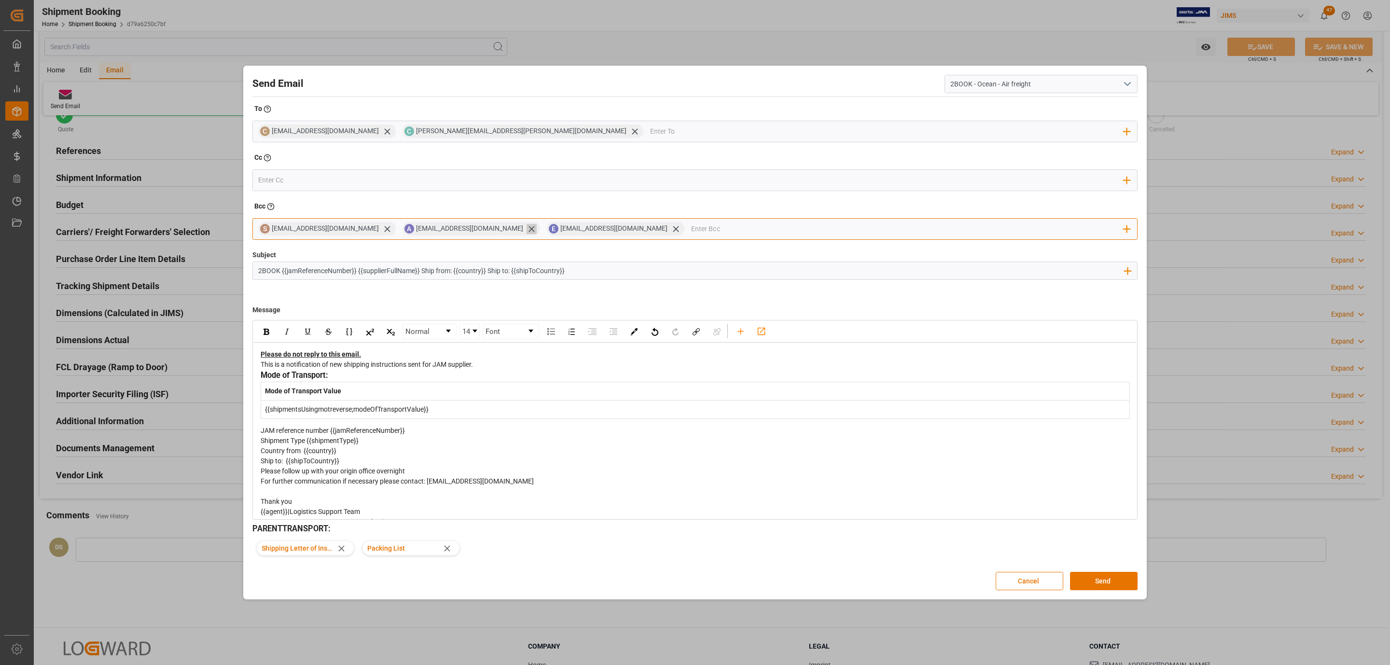
click at [527, 230] on icon at bounding box center [532, 229] width 10 height 10
click at [534, 229] on icon at bounding box center [532, 229] width 6 height 6
drag, startPoint x: 1091, startPoint y: 576, endPoint x: 441, endPoint y: 223, distance: 739.7
click at [441, 223] on div "Send Email 2BOOK - Ocean - Air freight To Enter the TO Email address C crystal.…" at bounding box center [695, 332] width 899 height 529
click at [441, 223] on input "email" at bounding box center [764, 229] width 722 height 14
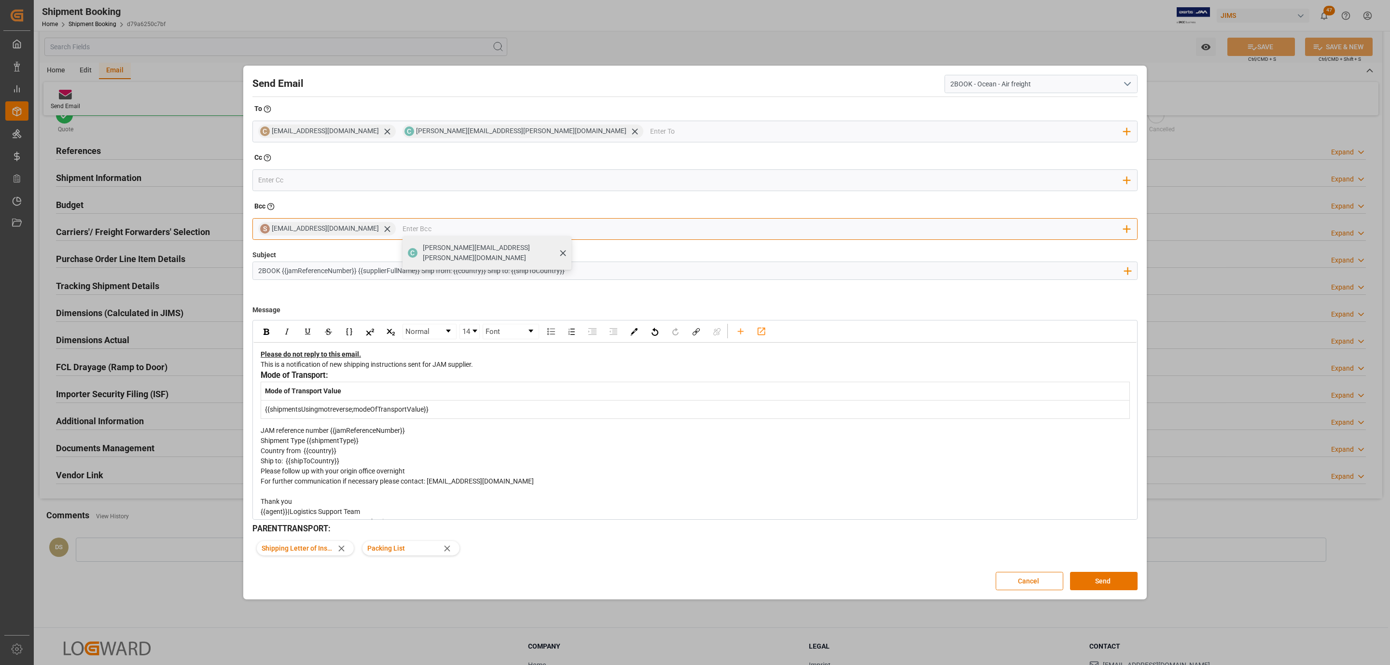
type input "Daniel.Sokolyk@JamIndustries.com"
click at [466, 255] on div "Daniel.Sokolyk@JamIndustries.com" at bounding box center [494, 252] width 149 height 27
click at [1091, 575] on button "Send" at bounding box center [1104, 581] width 68 height 18
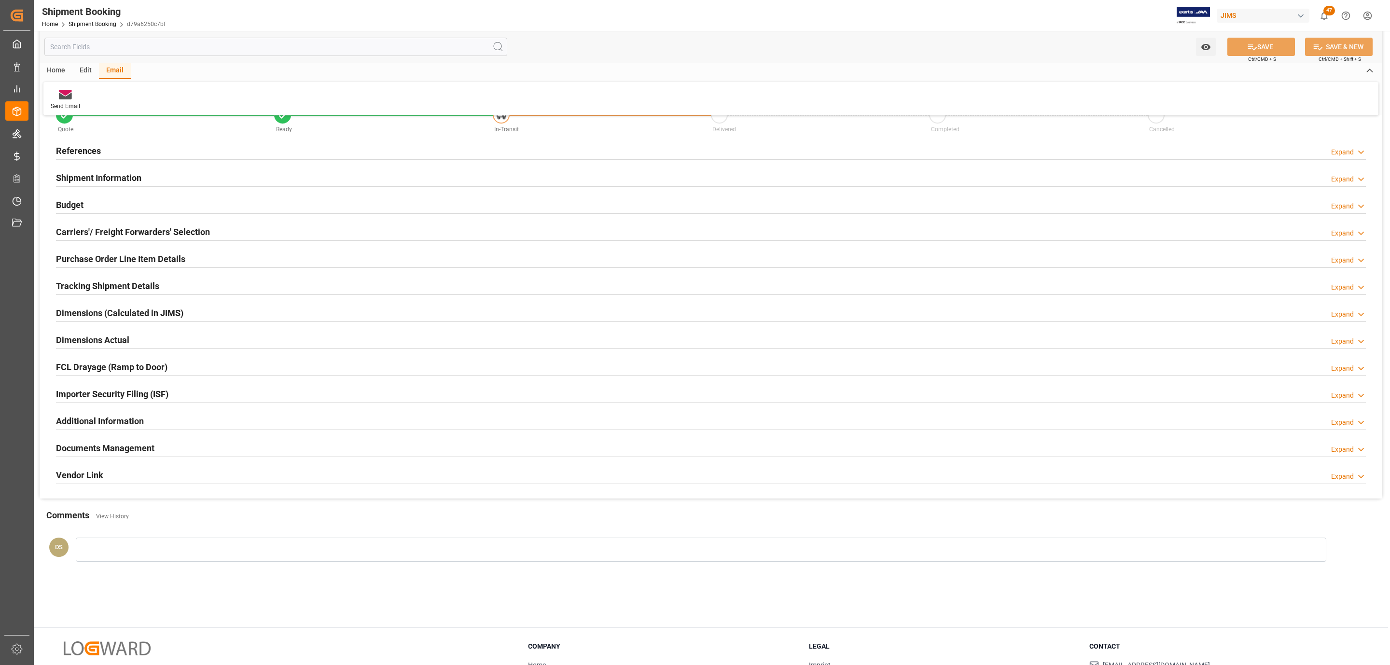
click at [167, 448] on div "Documents Management Expand" at bounding box center [711, 447] width 1310 height 18
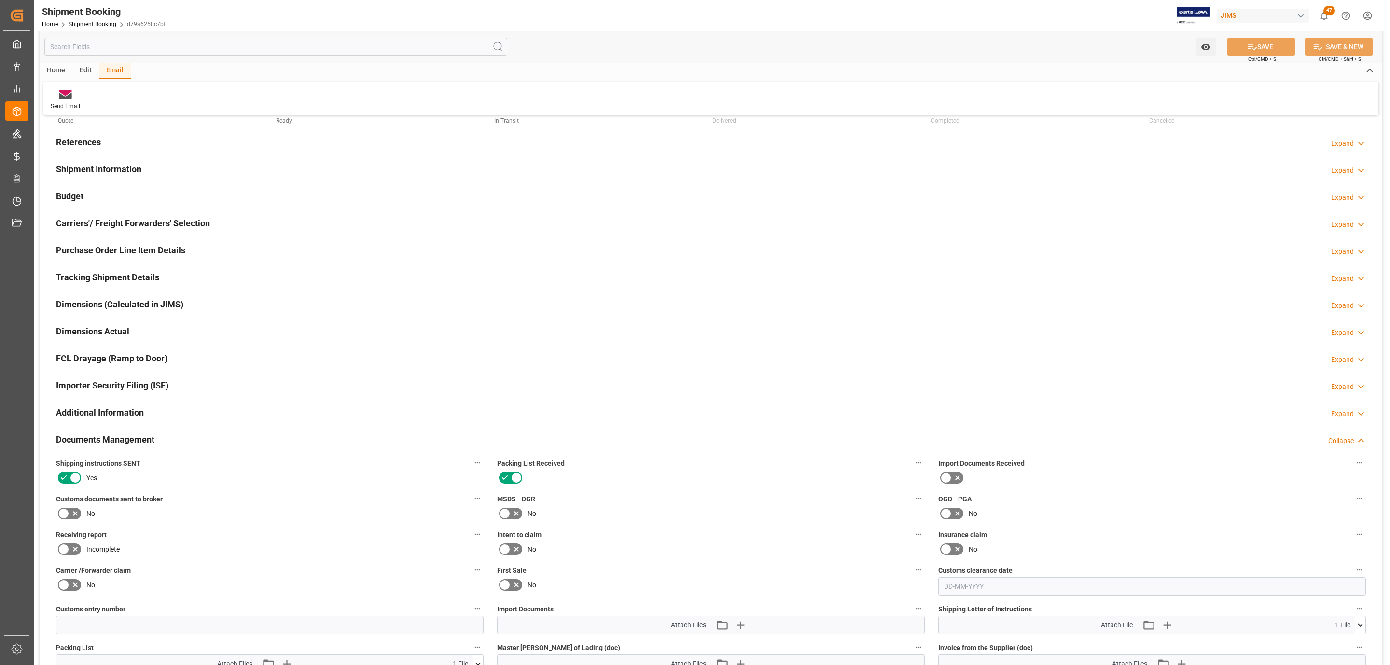
scroll to position [0, 0]
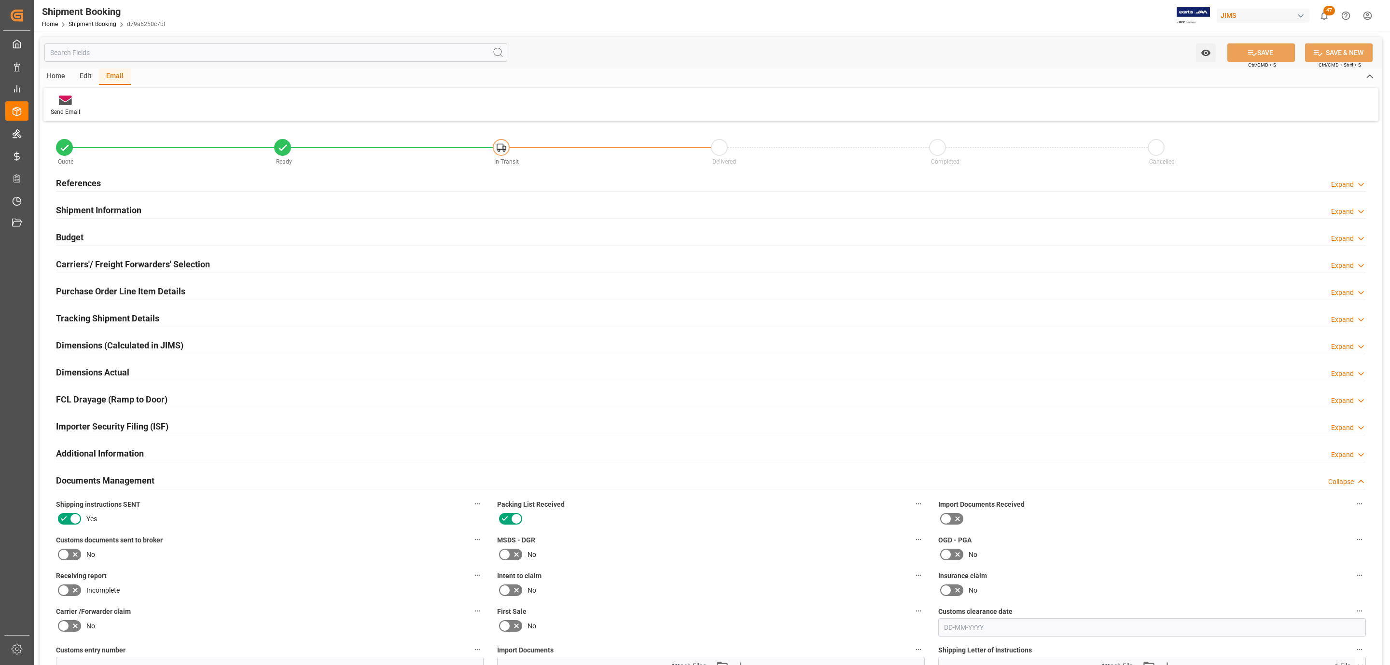
click at [116, 259] on h2 "Carriers'/ Freight Forwarders' Selection" at bounding box center [133, 264] width 154 height 13
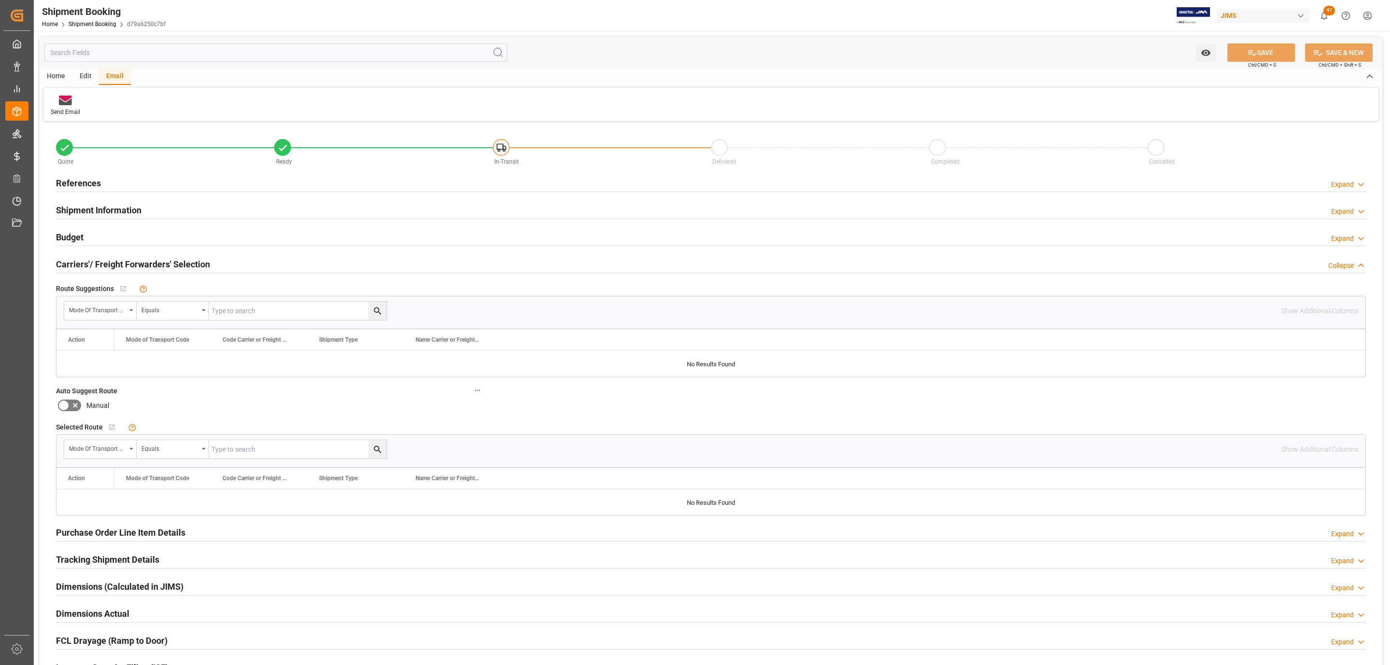
click at [54, 75] on div "Home" at bounding box center [56, 77] width 33 height 16
click at [199, 108] on div "Create Route" at bounding box center [201, 112] width 33 height 9
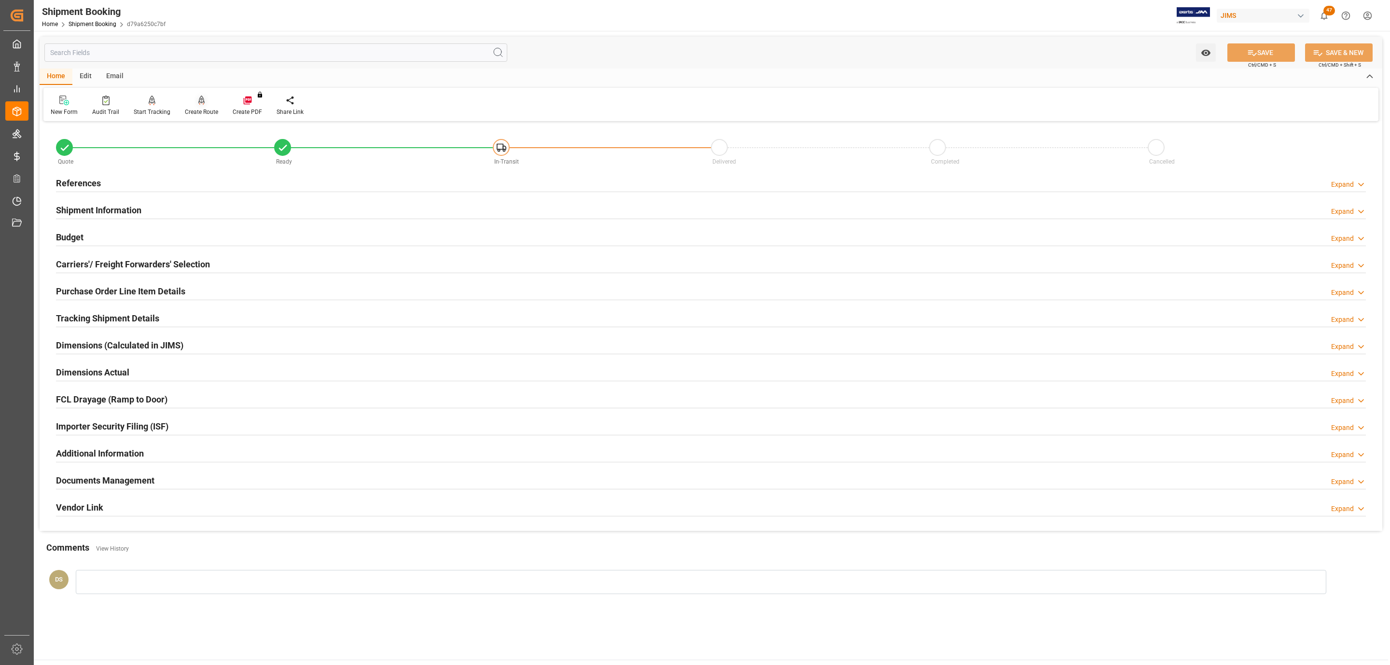
click at [193, 101] on div at bounding box center [201, 100] width 33 height 10
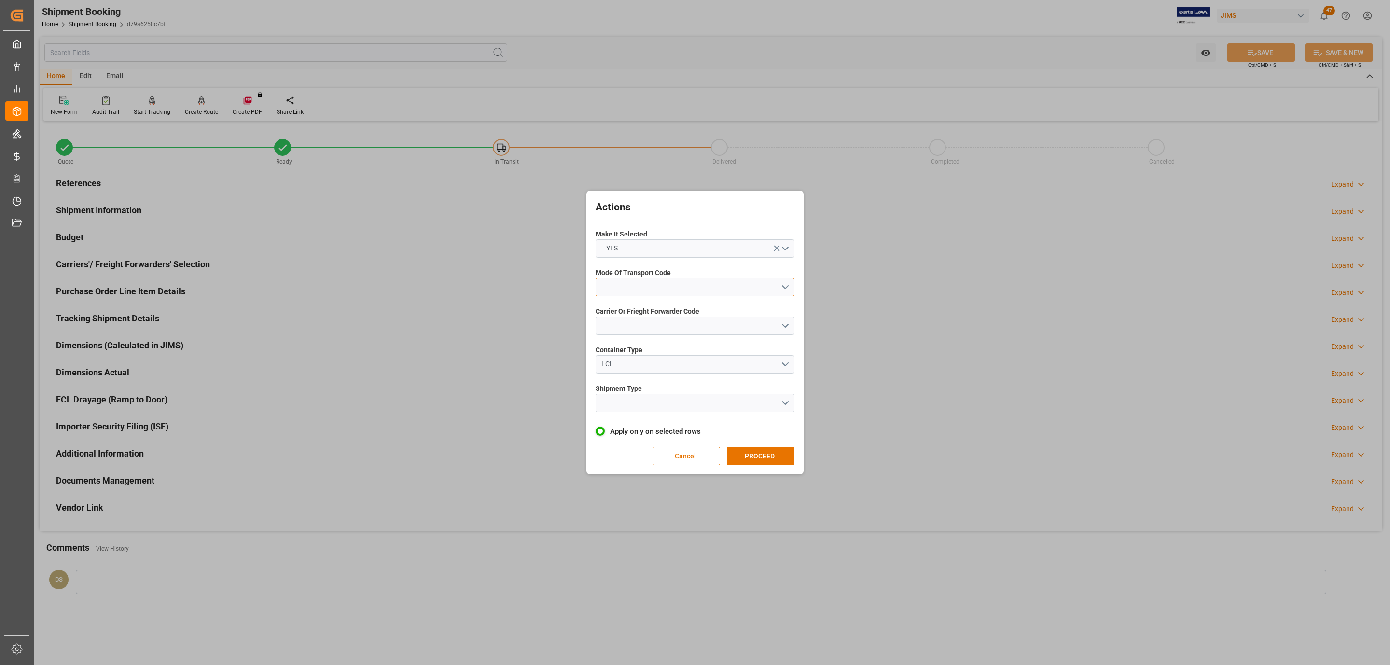
click at [671, 280] on button "open menu" at bounding box center [695, 287] width 199 height 18
click at [646, 349] on div "4- AIR FREIGHT" at bounding box center [695, 350] width 198 height 20
click at [629, 323] on button "open menu" at bounding box center [695, 326] width 199 height 18
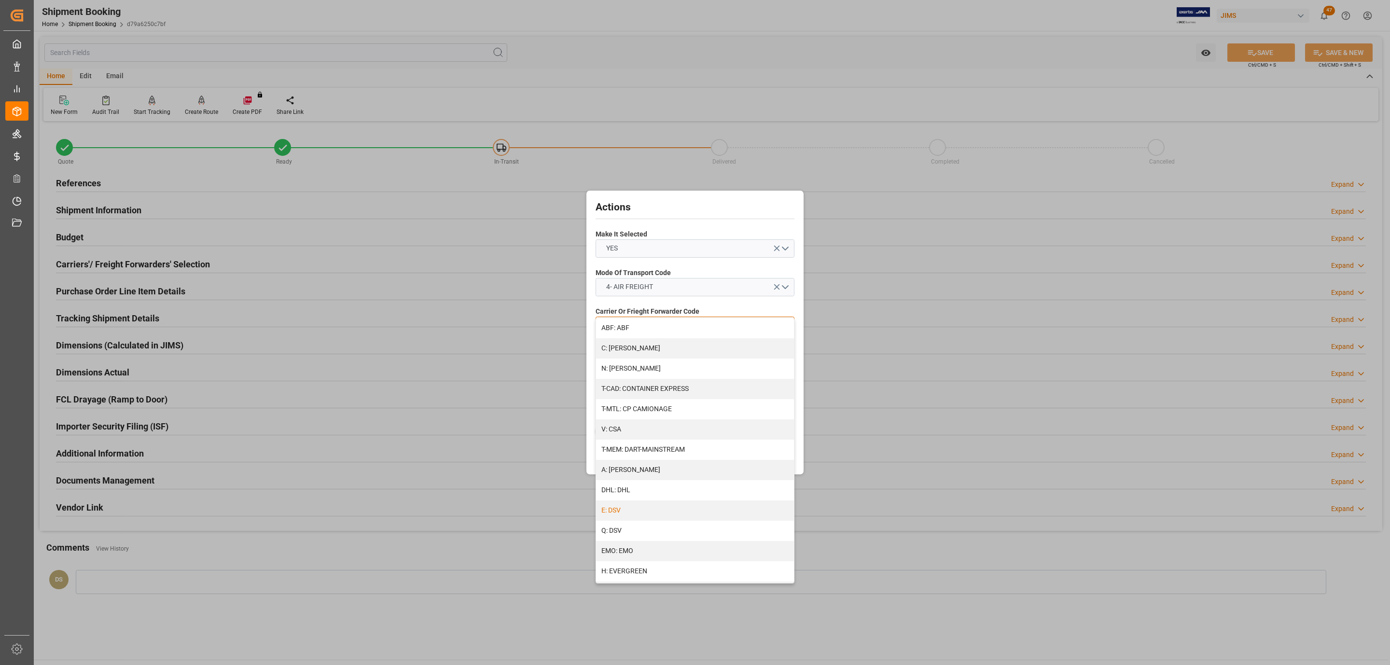
click at [626, 513] on div "E: DSV" at bounding box center [695, 511] width 198 height 20
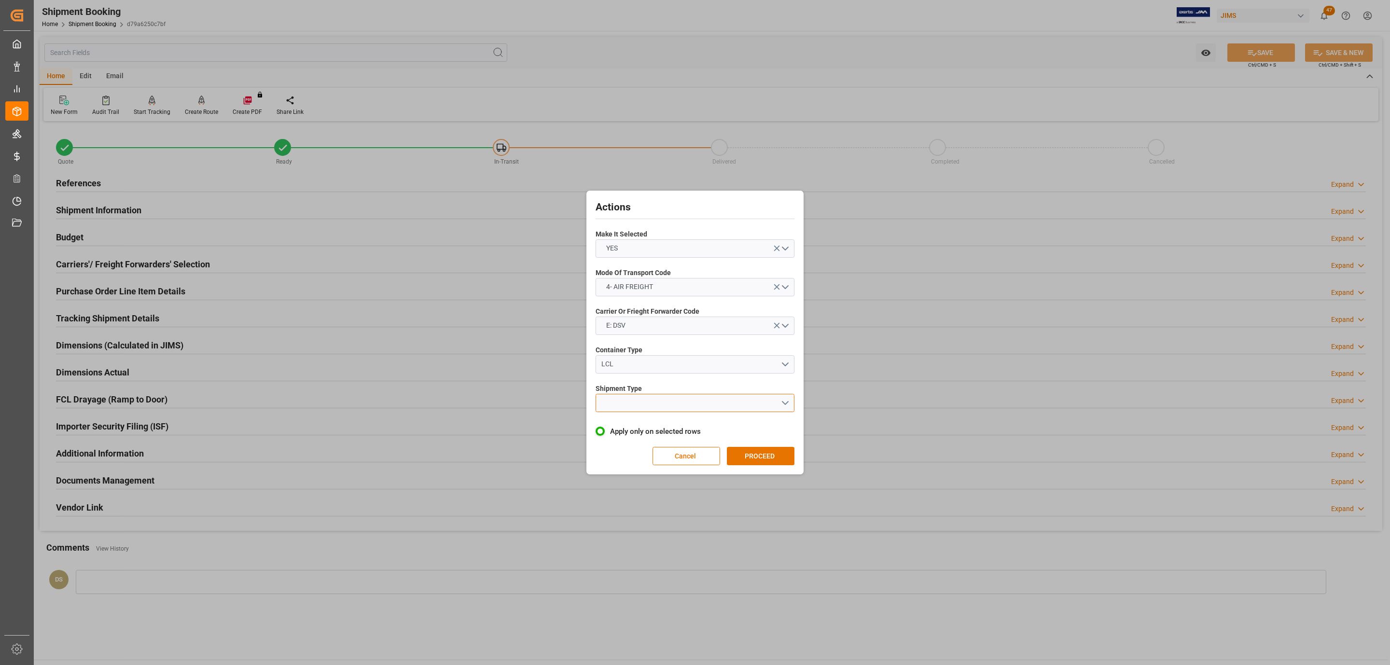
click at [622, 395] on button "open menu" at bounding box center [695, 403] width 199 height 18
click at [623, 403] on div "LTL" at bounding box center [695, 405] width 198 height 20
click at [779, 455] on button "PROCEED" at bounding box center [761, 456] width 68 height 18
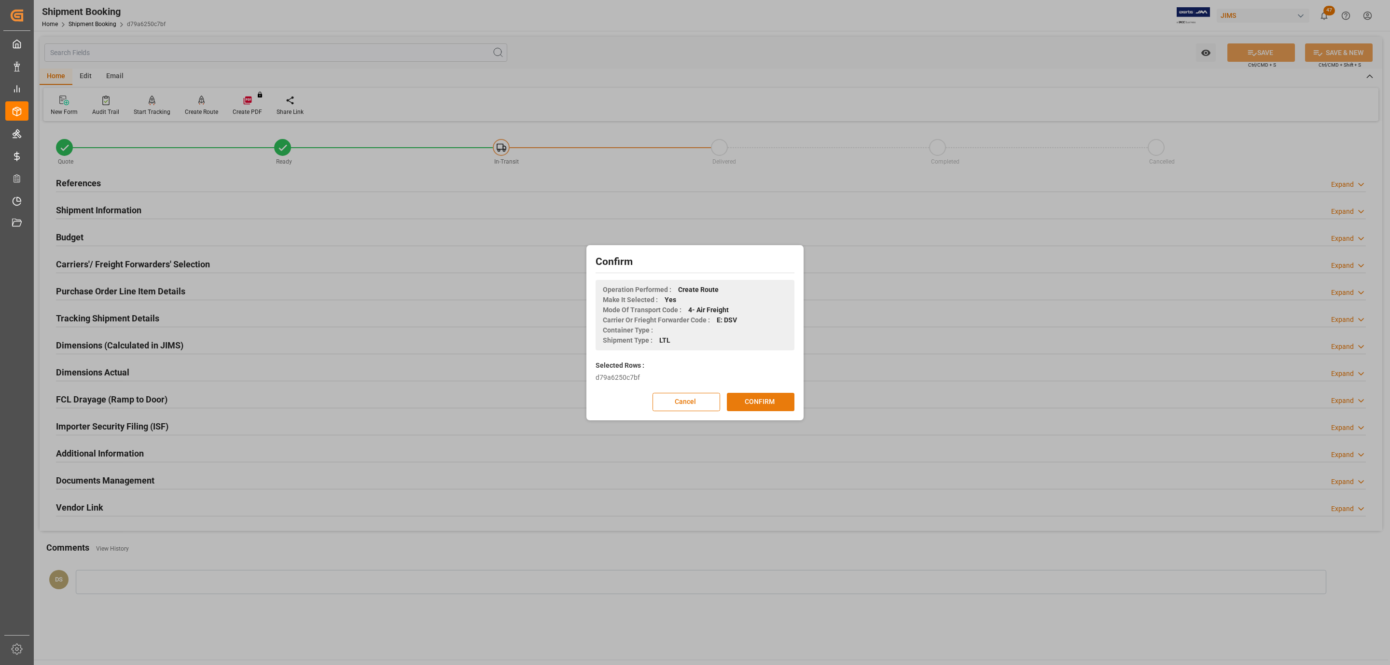
click at [755, 410] on button "CONFIRM" at bounding box center [761, 402] width 68 height 18
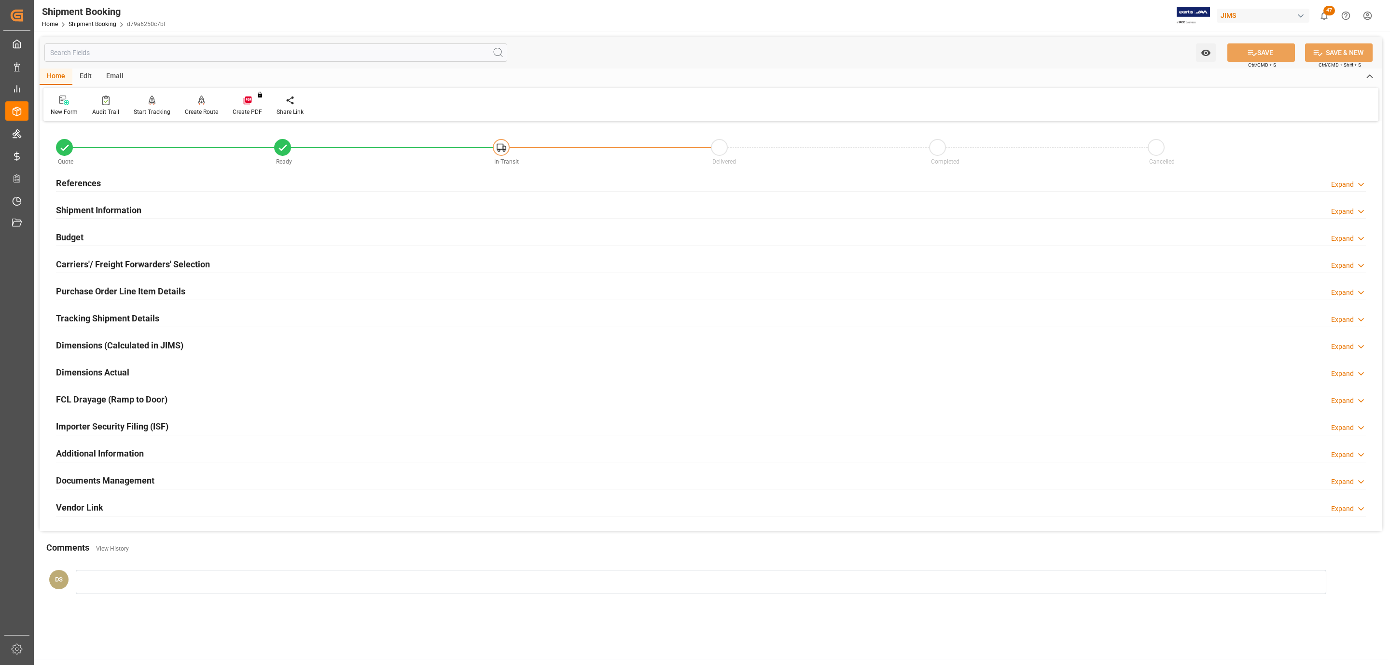
click at [115, 261] on h2 "Carriers'/ Freight Forwarders' Selection" at bounding box center [133, 264] width 154 height 13
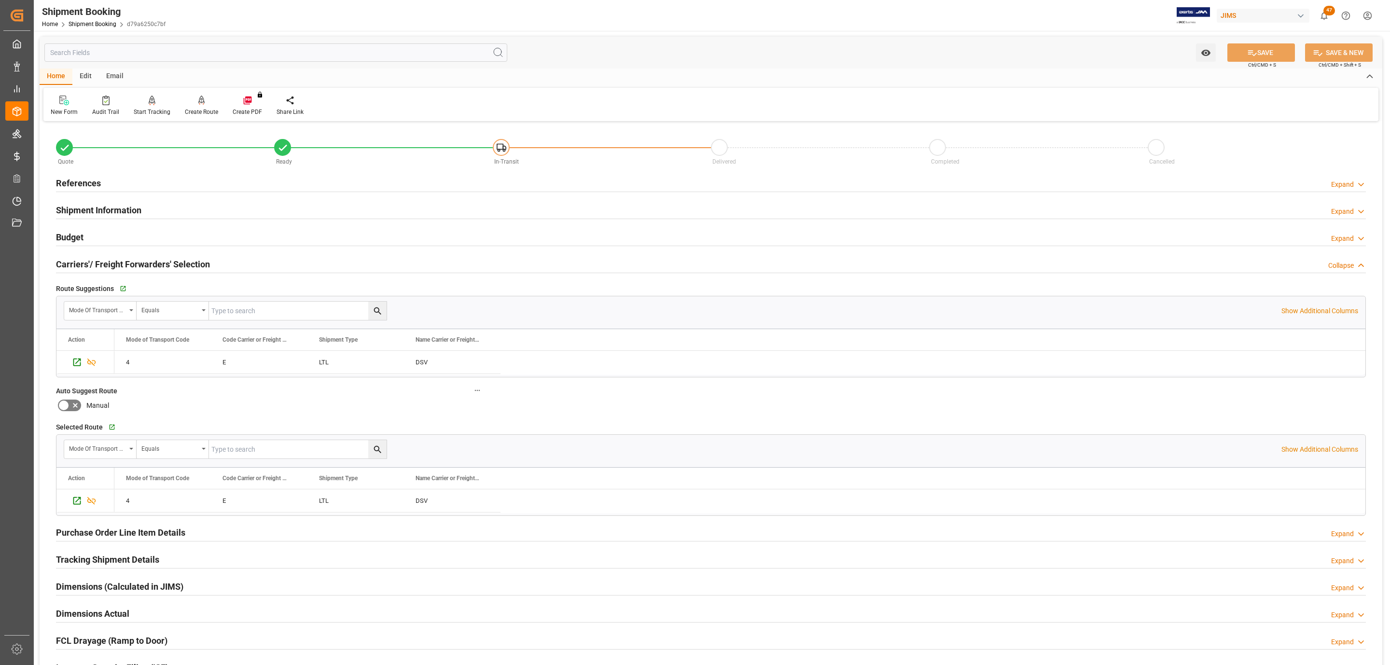
click at [115, 261] on h2 "Carriers'/ Freight Forwarders' Selection" at bounding box center [133, 264] width 154 height 13
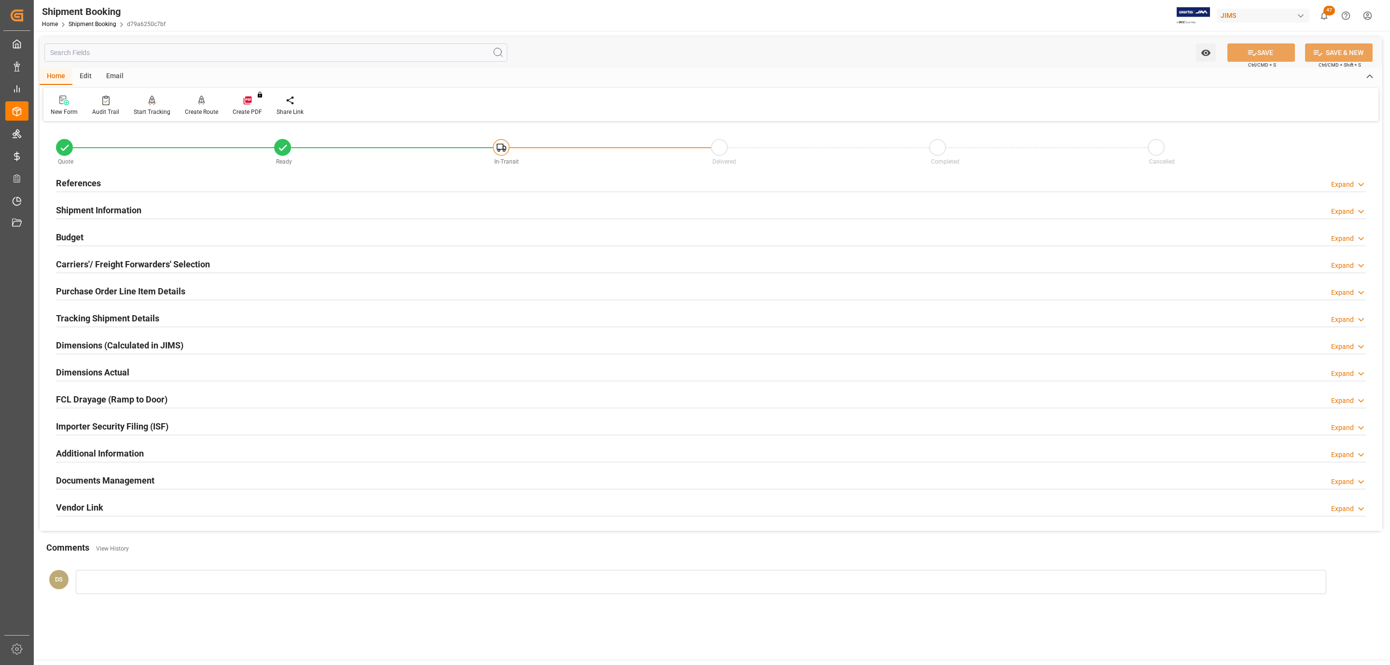
click at [92, 315] on h2 "Tracking Shipment Details" at bounding box center [107, 318] width 103 height 13
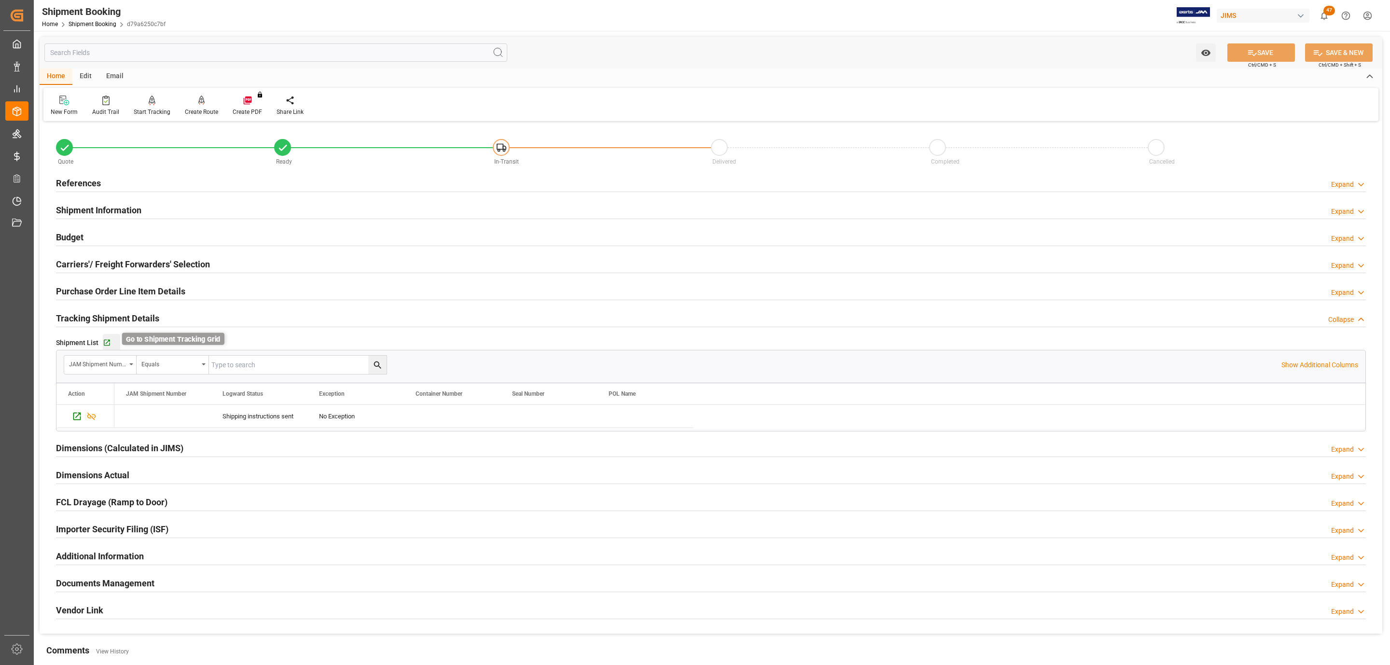
click at [107, 342] on icon "button" at bounding box center [107, 343] width 8 height 8
